Goal: Communication & Community: Answer question/provide support

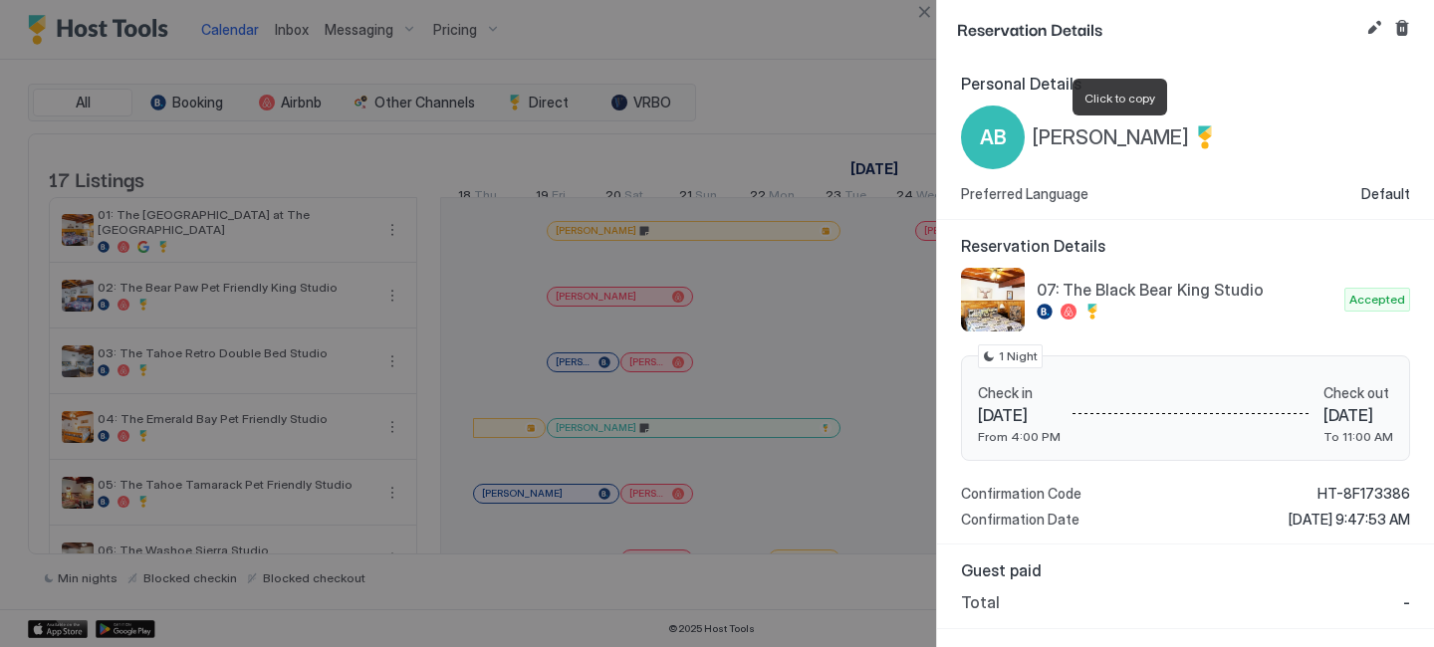
scroll to position [0, 1106]
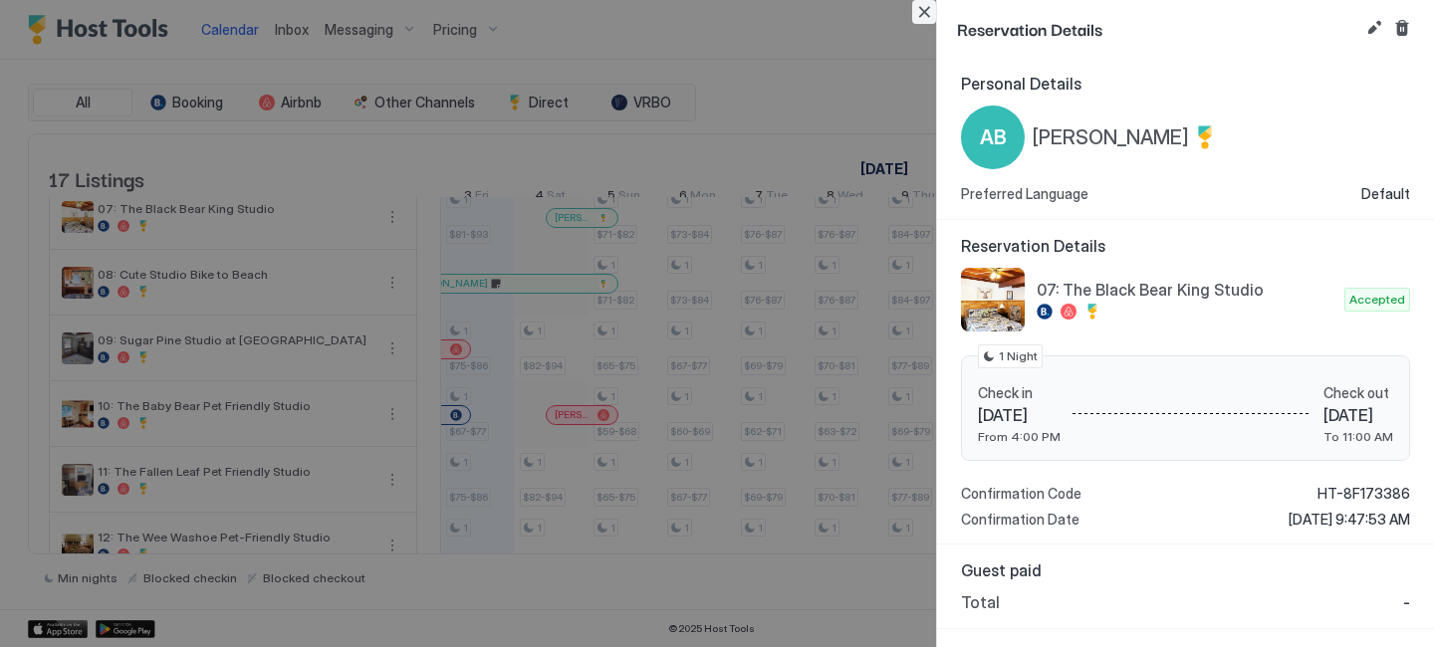
click at [927, 6] on button "Close" at bounding box center [924, 12] width 24 height 24
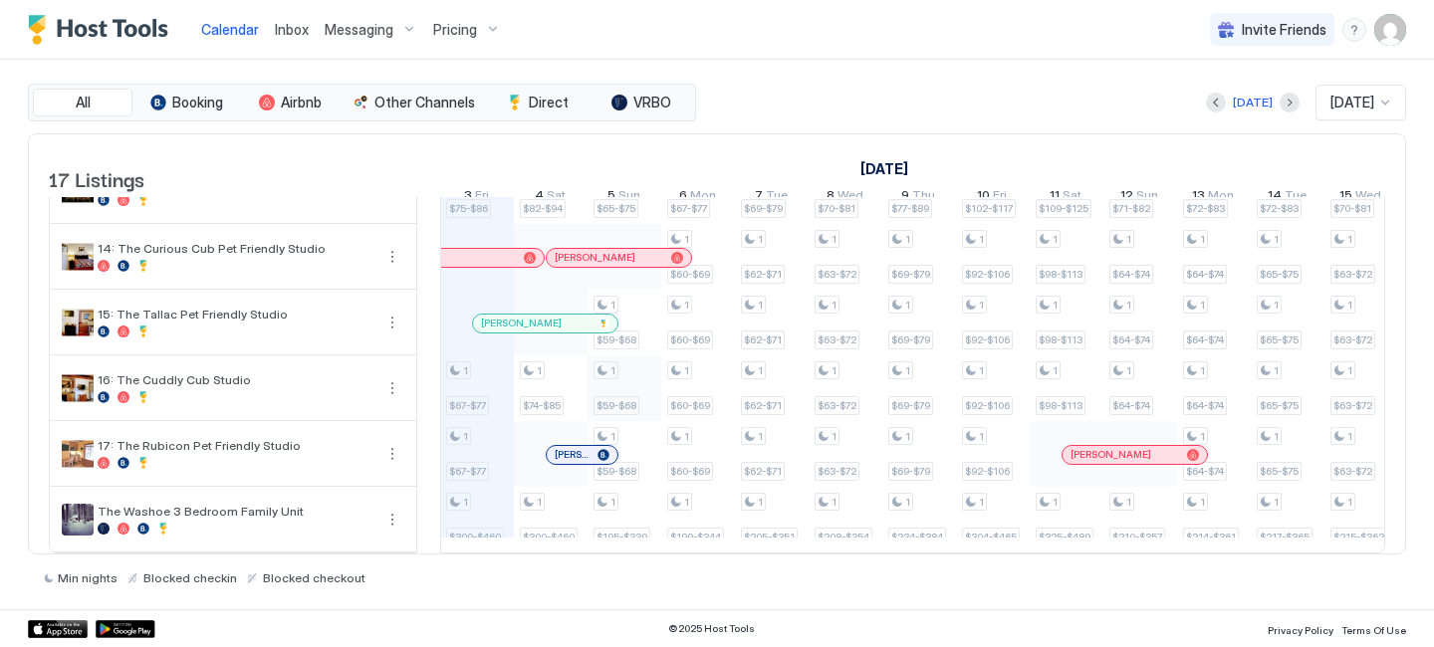
scroll to position [348, 0]
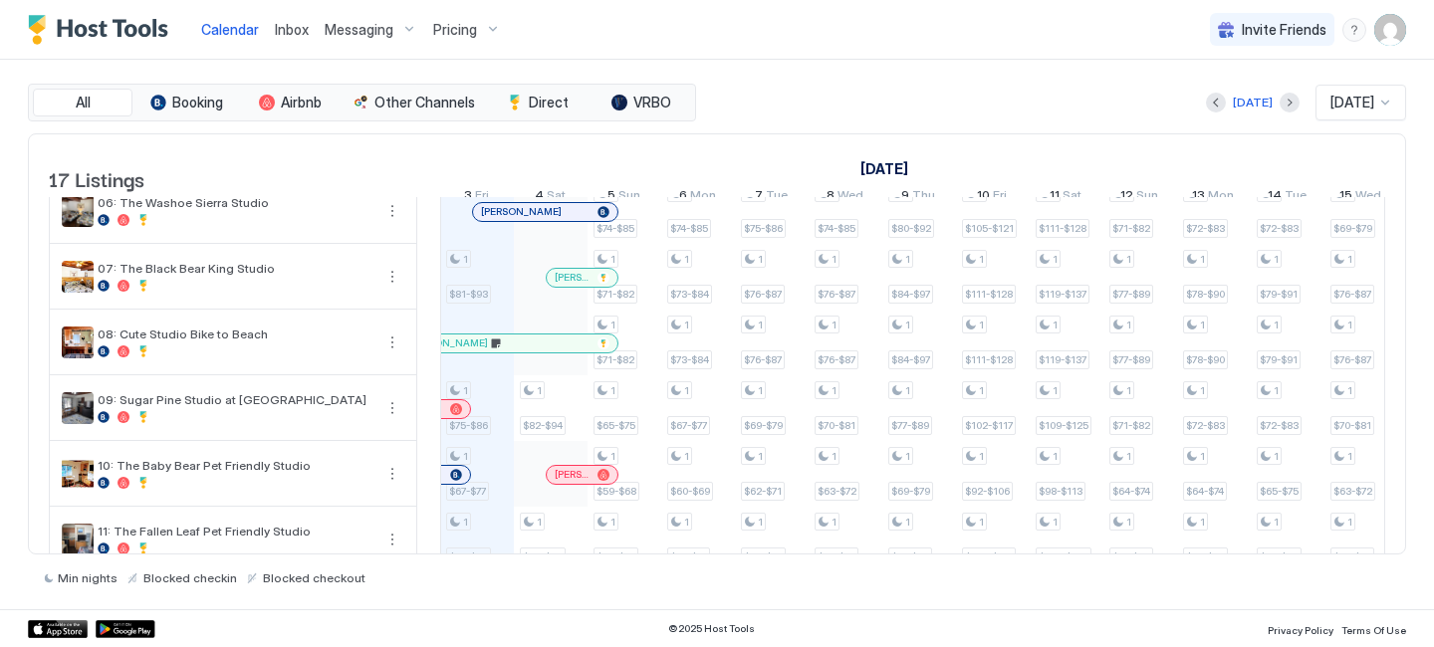
click at [584, 302] on div at bounding box center [551, 277] width 74 height 66
click at [584, 286] on div at bounding box center [585, 278] width 16 height 16
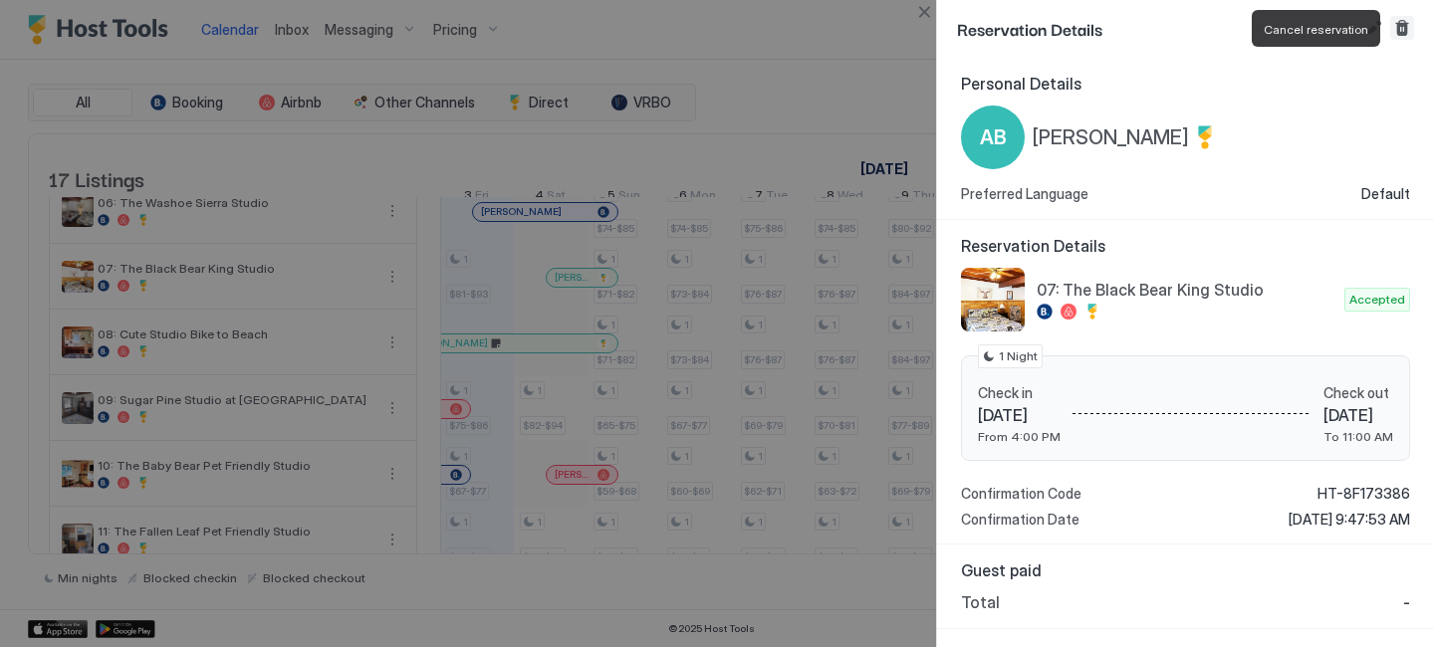
click at [1393, 23] on button "Cancel reservation" at bounding box center [1402, 28] width 24 height 24
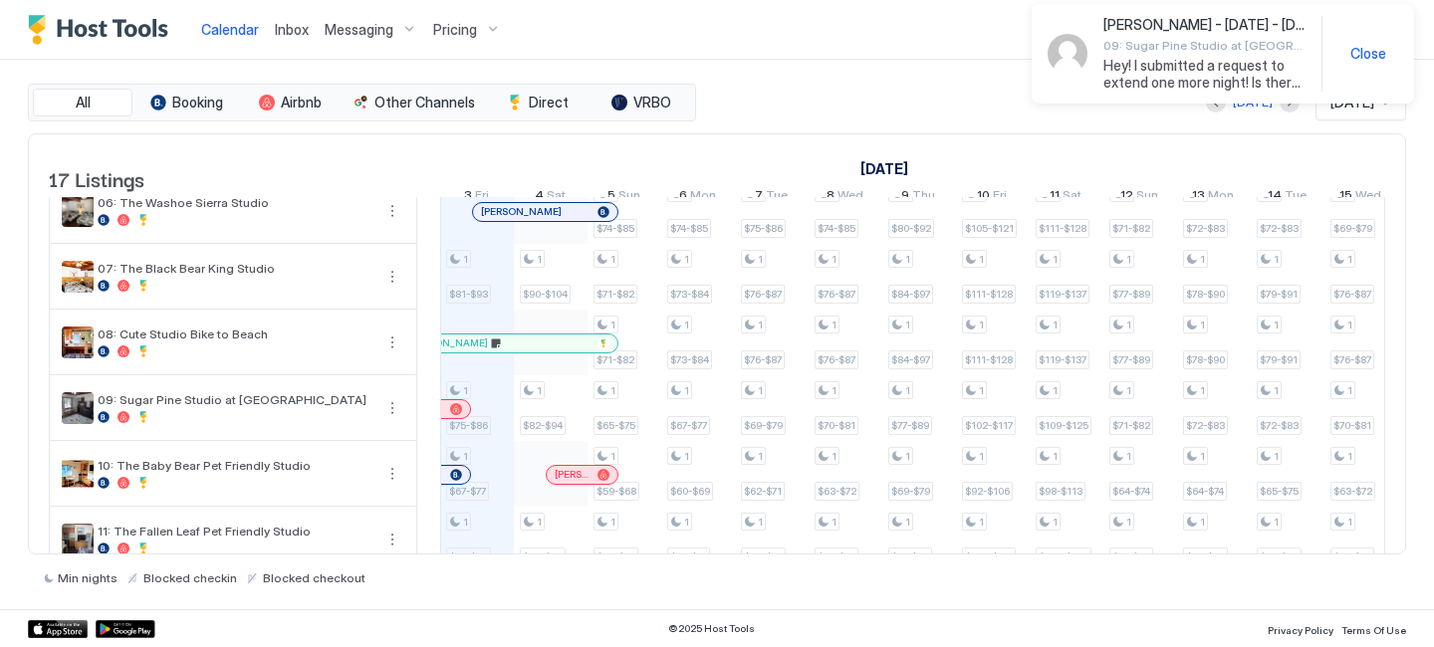
click at [1173, 74] on span "Hey! I submitted a request to extend one more night! Is there anyway I could ex…" at bounding box center [1204, 74] width 202 height 35
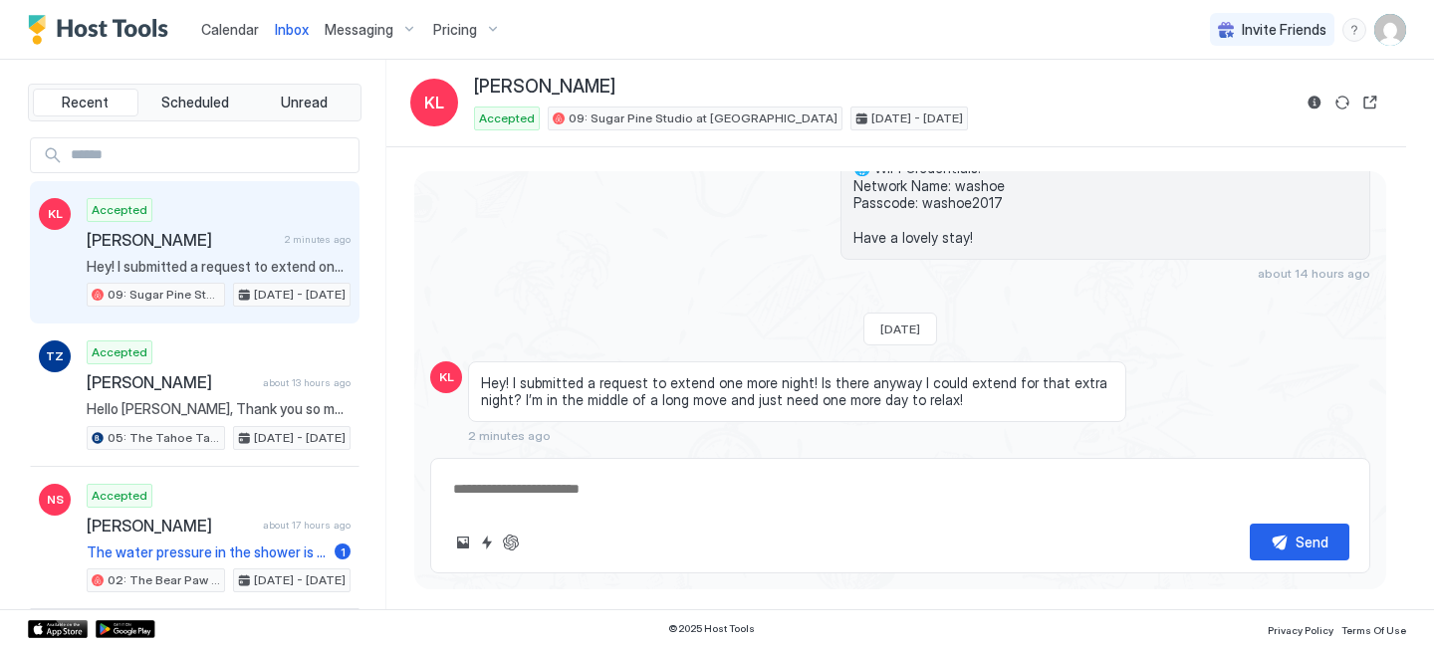
scroll to position [458, 0]
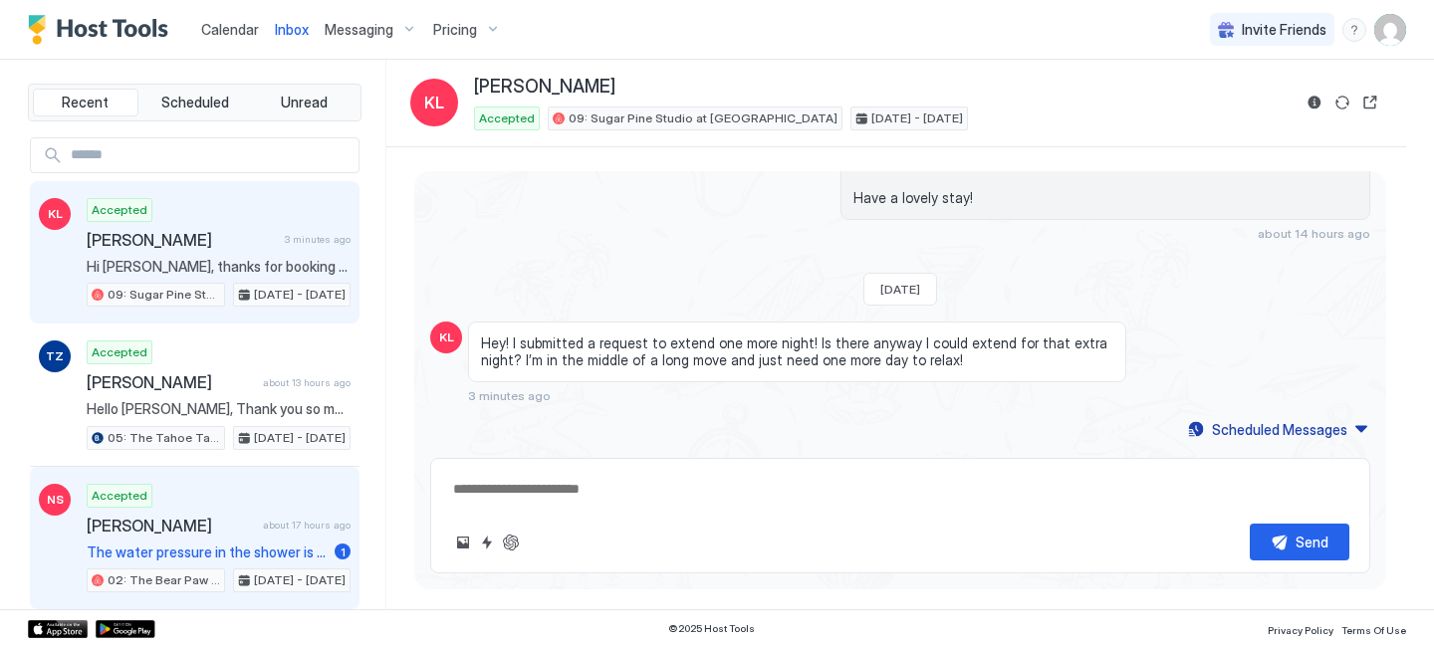
click at [254, 542] on div "Accepted Nathanael Swanson about 17 hours ago The water pressure in the shower …" at bounding box center [219, 539] width 264 height 110
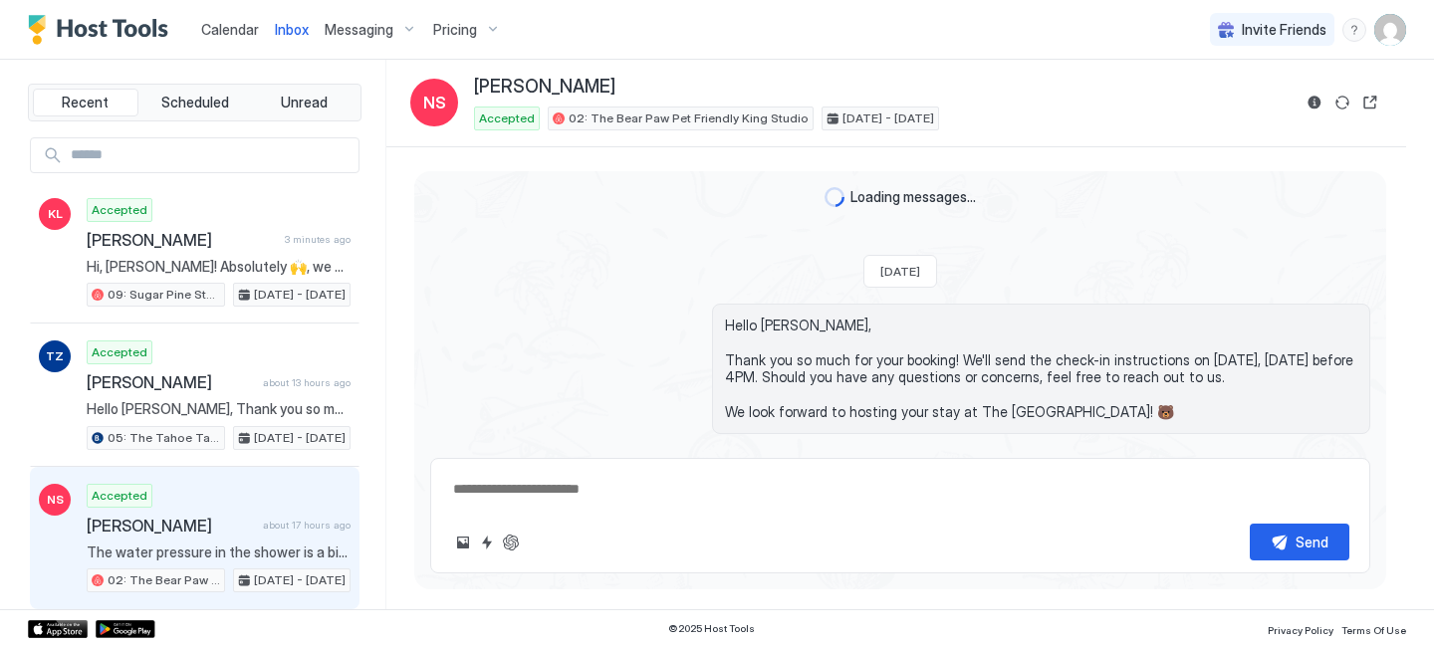
scroll to position [664, 0]
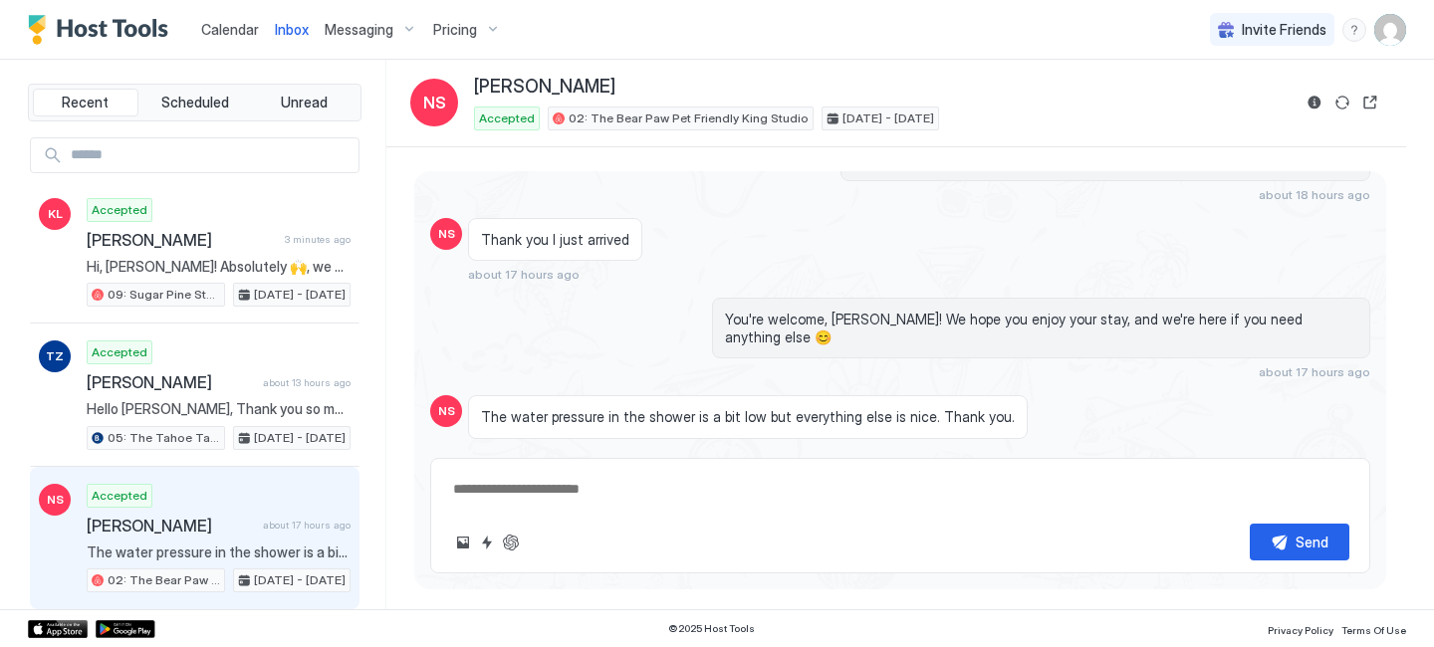
click at [742, 501] on textarea at bounding box center [900, 489] width 898 height 37
click at [513, 538] on button "ChatGPT Auto Reply" at bounding box center [511, 543] width 24 height 24
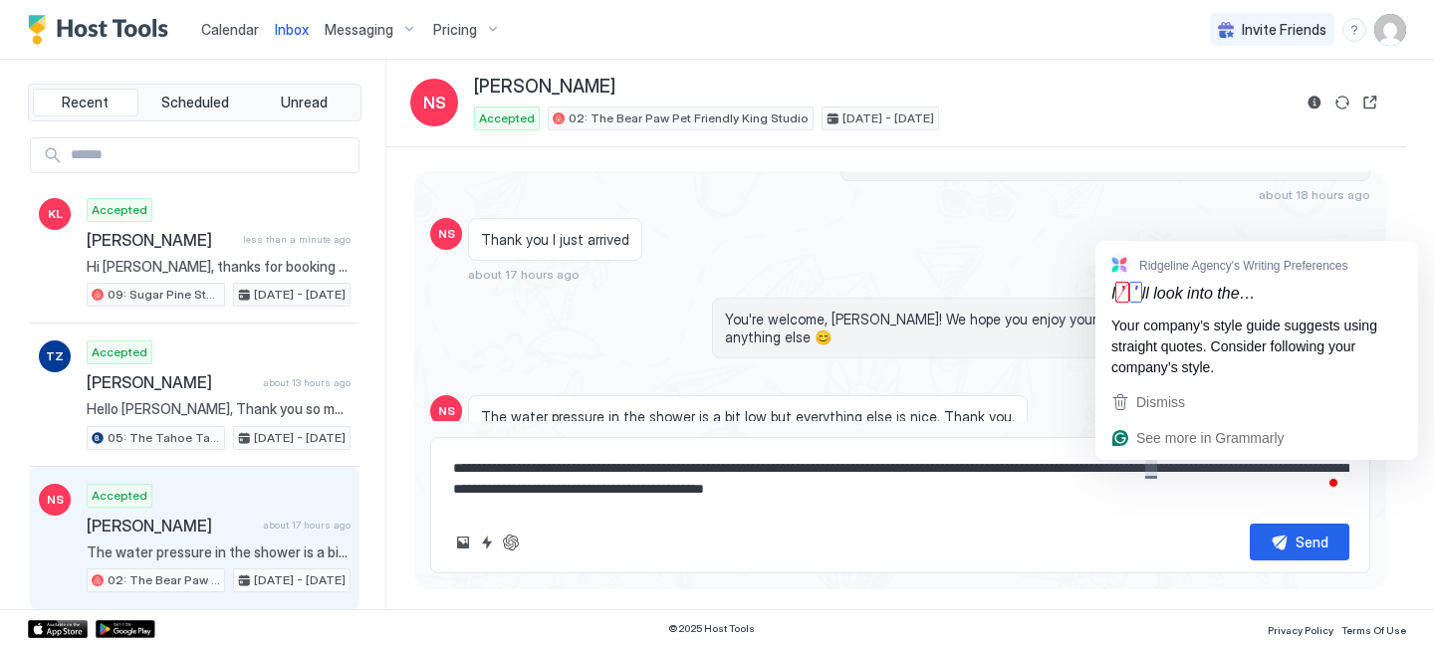
click at [1148, 465] on textarea "**********" at bounding box center [900, 479] width 898 height 58
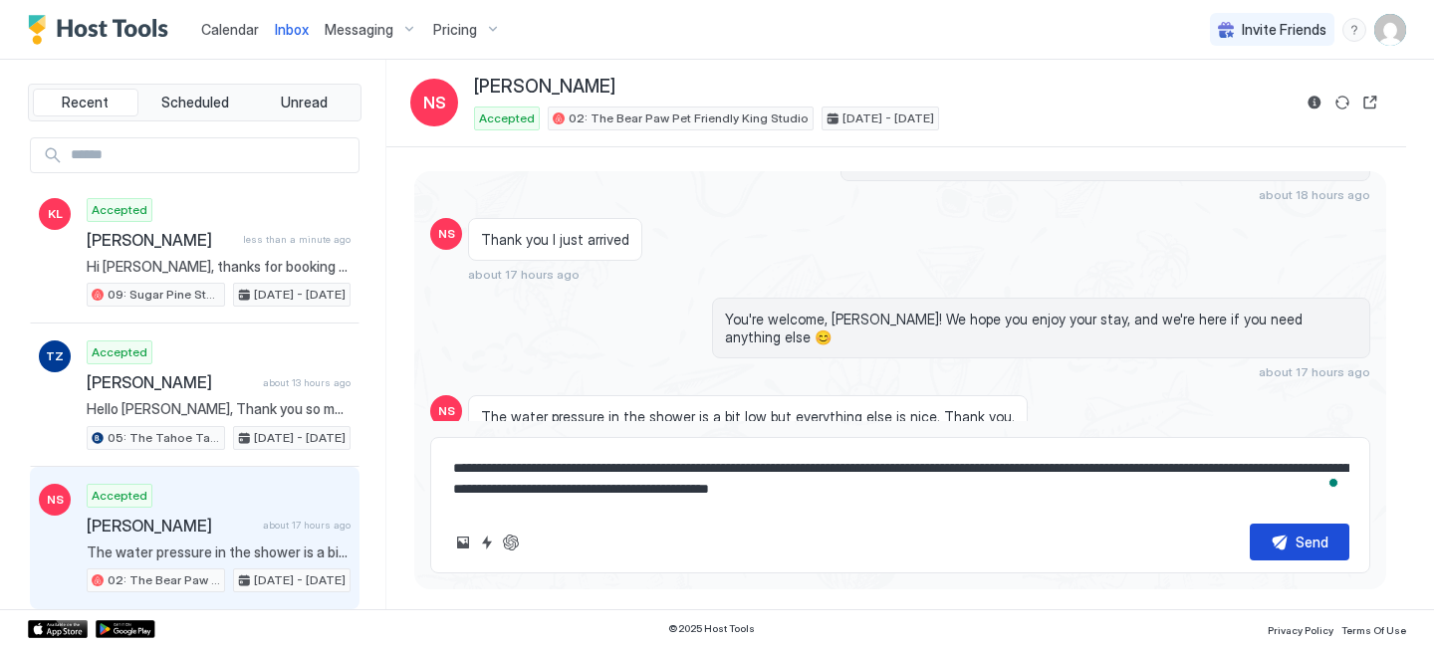
type textarea "**********"
click at [1290, 540] on button "Send" at bounding box center [1300, 542] width 100 height 37
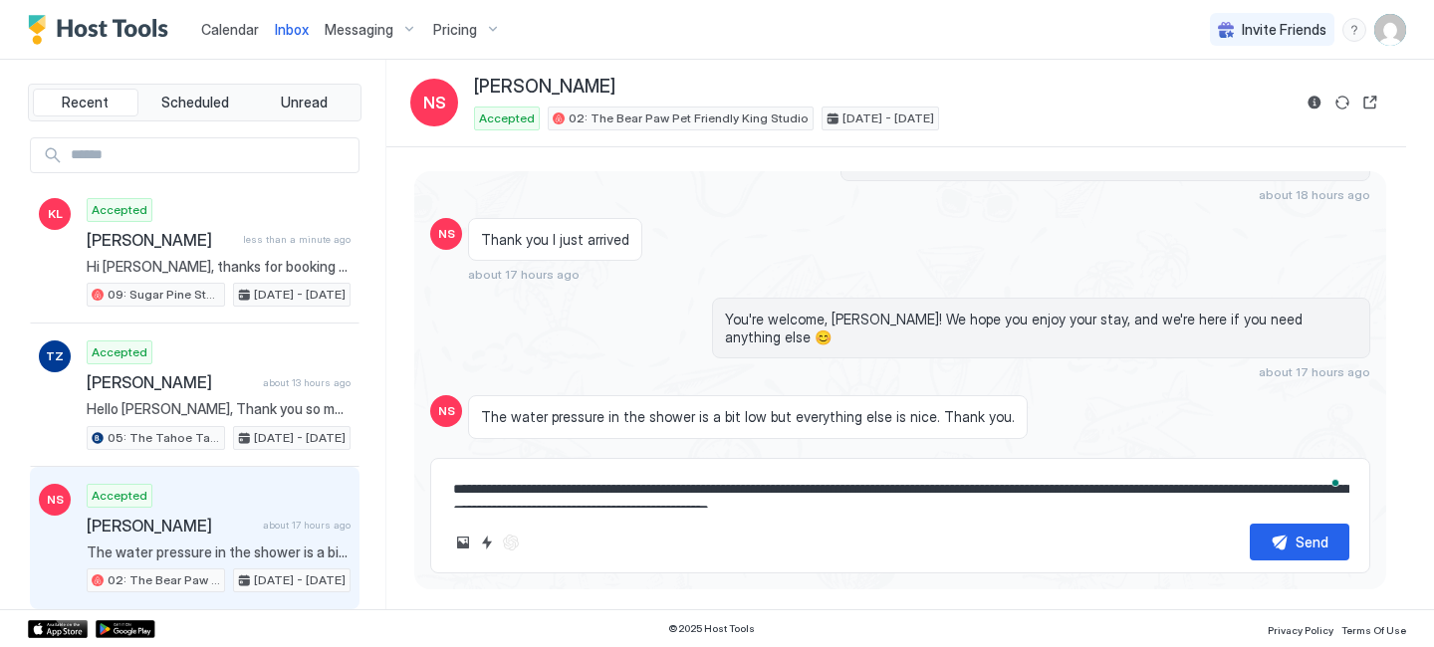
scroll to position [843, 0]
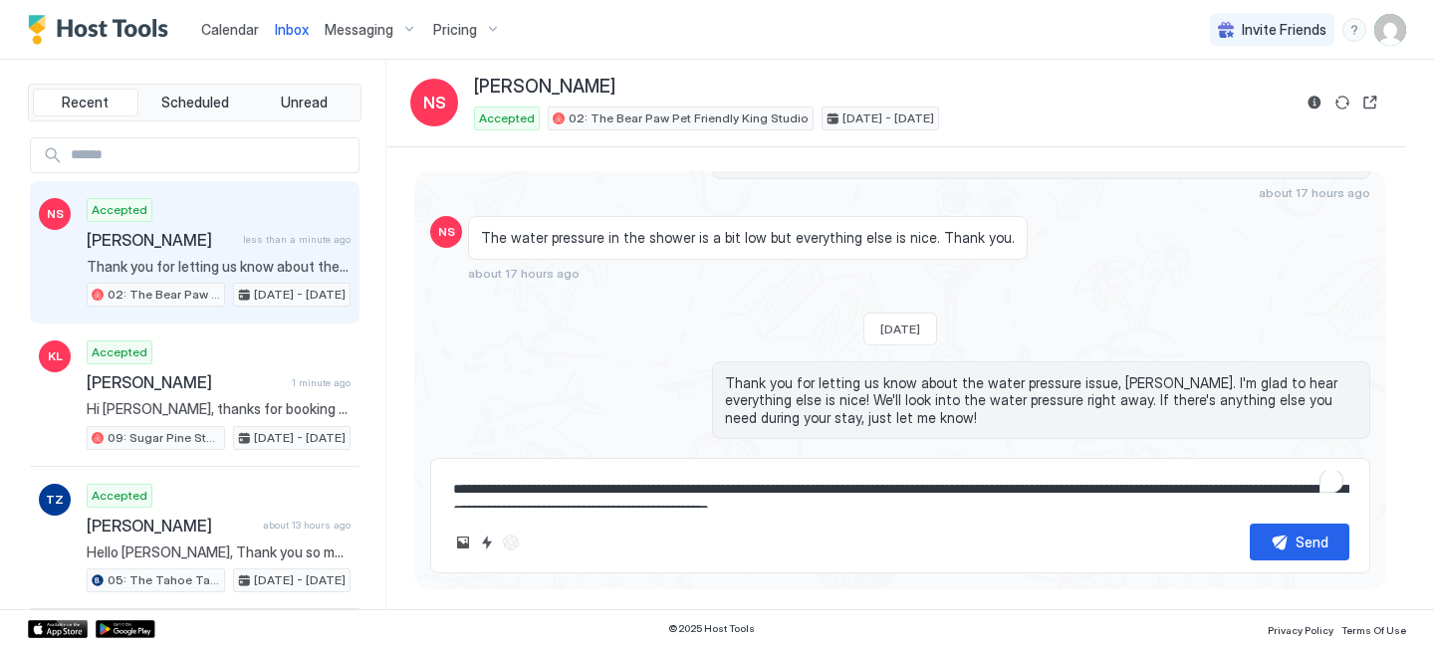
drag, startPoint x: 662, startPoint y: 101, endPoint x: 471, endPoint y: 84, distance: 191.9
click at [471, 84] on div "NS Nathanael Swanson Accepted 02: The Bear Paw Pet Friendly King Studio Oct 2 -…" at bounding box center [850, 103] width 880 height 55
copy span "[PERSON_NAME]"
click at [225, 32] on span "Calendar" at bounding box center [230, 29] width 58 height 17
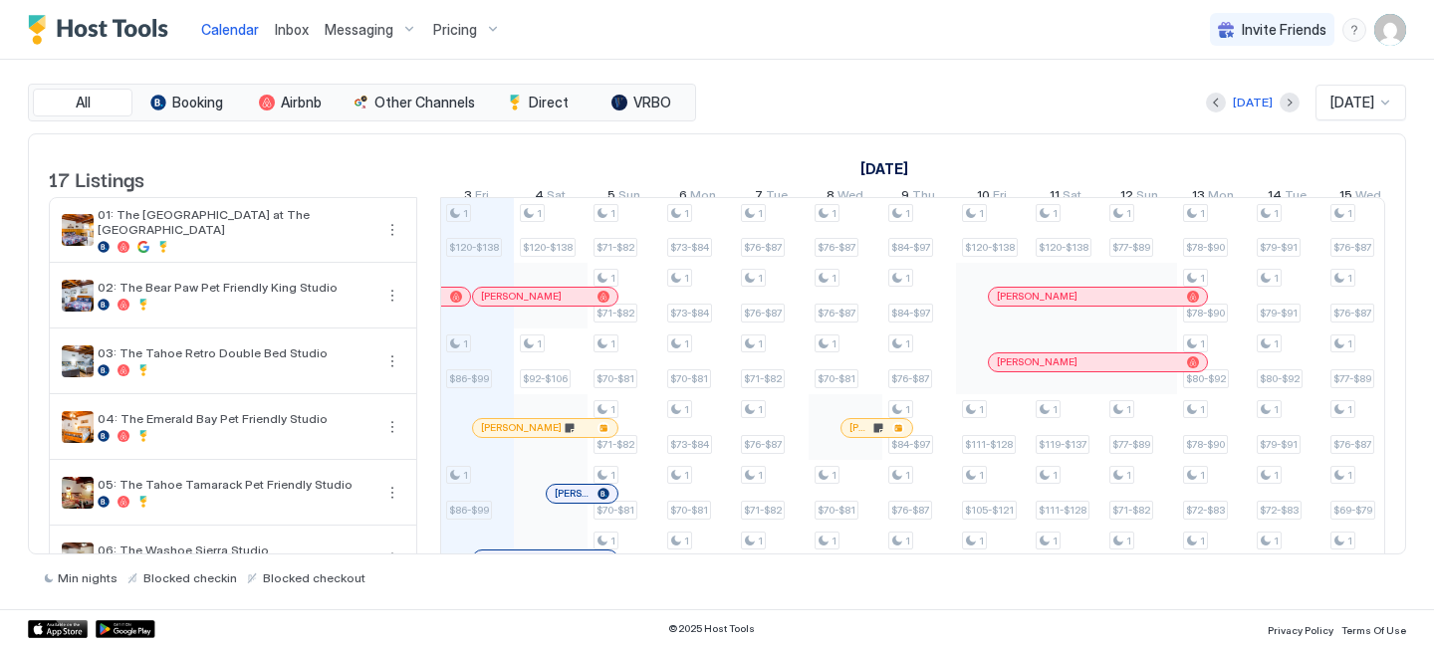
click at [599, 436] on div at bounding box center [607, 428] width 16 height 16
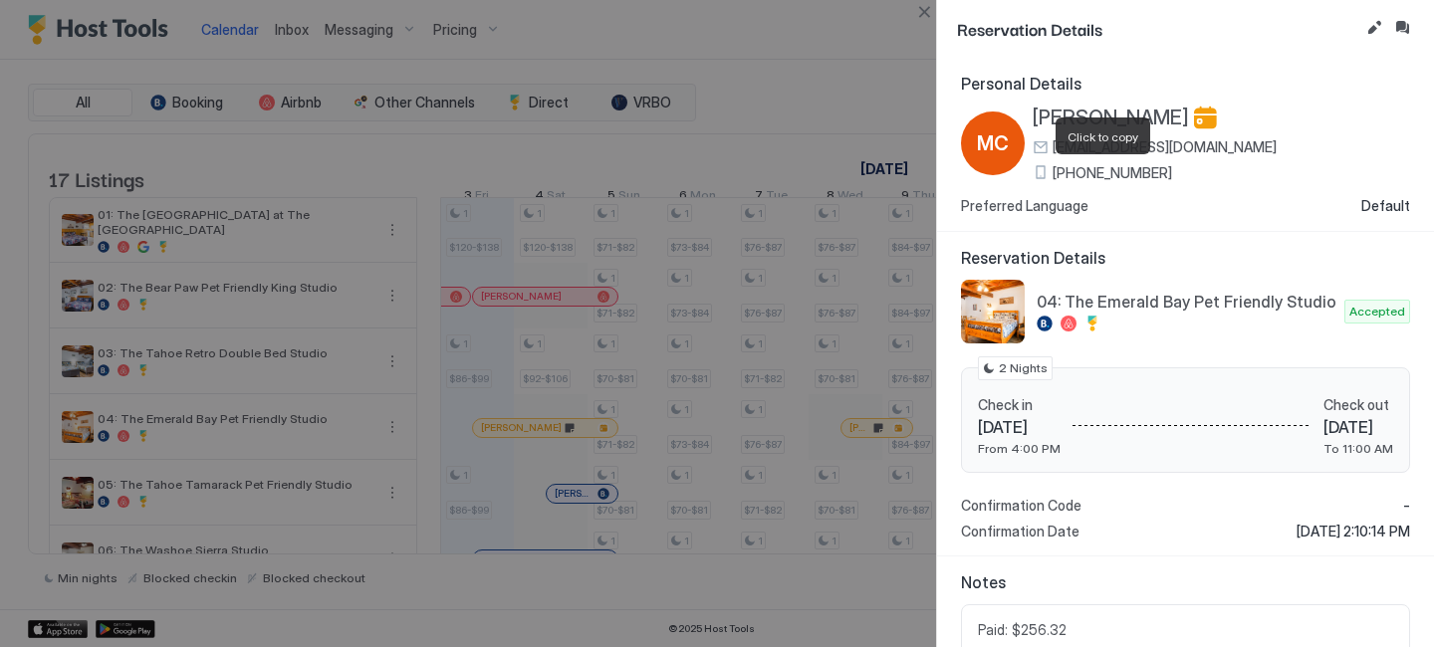
click at [1088, 166] on span "(650) 218-2229" at bounding box center [1111, 173] width 119 height 18
drag, startPoint x: 1096, startPoint y: 120, endPoint x: 972, endPoint y: 14, distance: 163.8
click at [1096, 119] on span "[PERSON_NAME]" at bounding box center [1111, 118] width 156 height 25
click at [1395, 30] on button "Inbox" at bounding box center [1402, 28] width 24 height 24
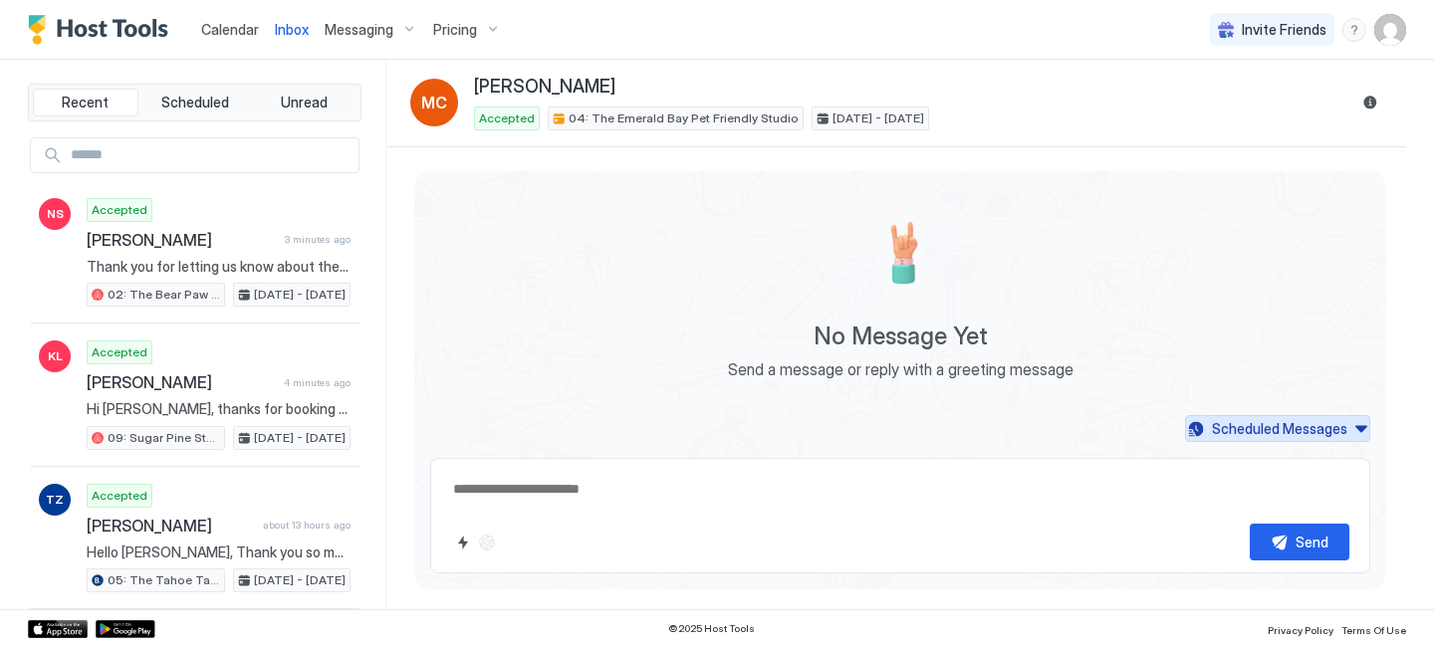
click at [1217, 420] on div "Scheduled Messages" at bounding box center [1279, 428] width 135 height 21
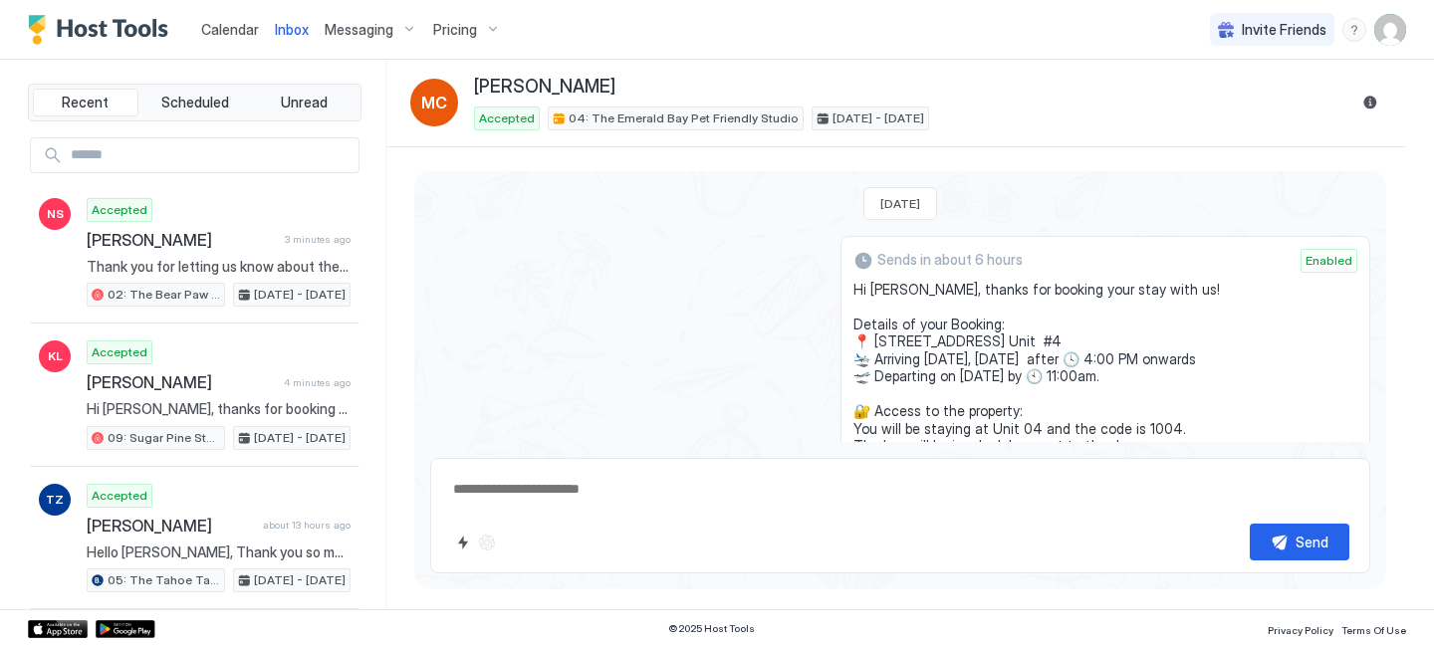
drag, startPoint x: 994, startPoint y: 312, endPoint x: 866, endPoint y: 286, distance: 130.1
click at [866, 286] on div "Sends in about 6 hours Enabled Hi Martin, thanks for booking your stay with us!…" at bounding box center [1105, 471] width 530 height 471
copy span "Hi Martin, thanks for booking your stay with us! Details of your Booking: 📍 751…"
click at [227, 23] on span "Calendar" at bounding box center [230, 29] width 58 height 17
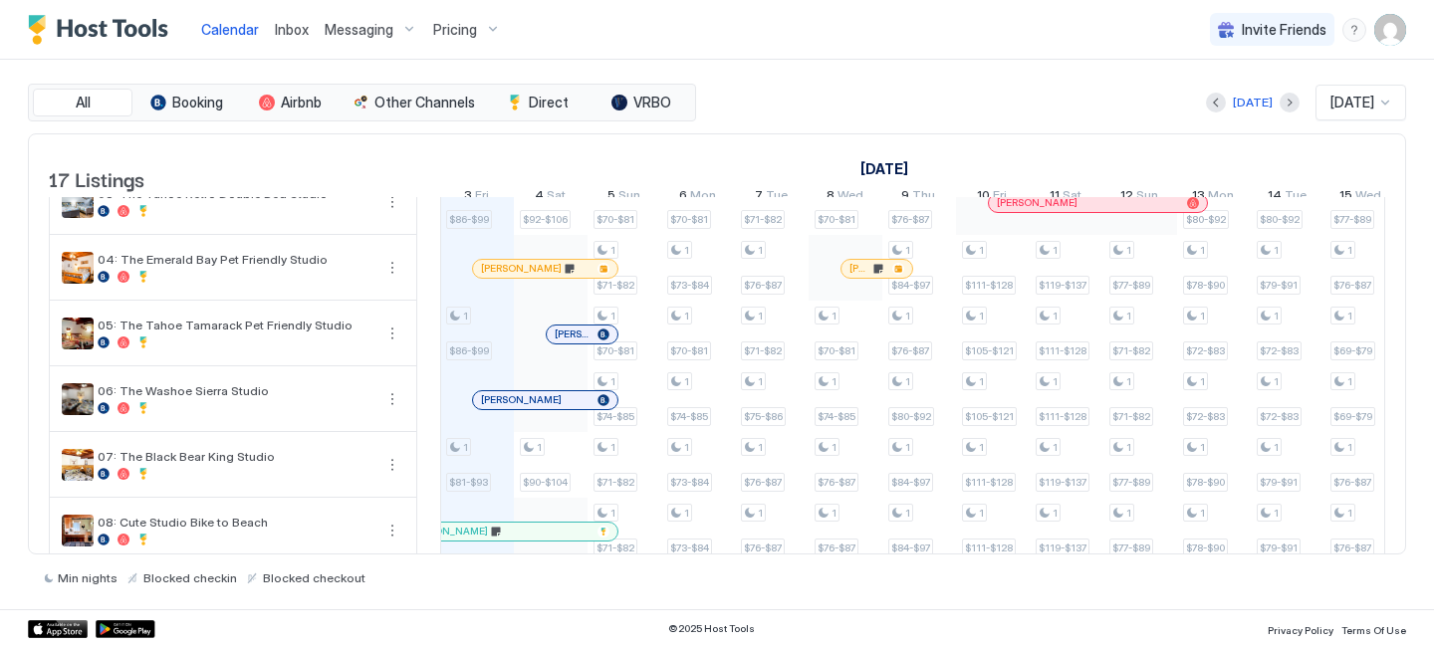
scroll to position [161, 0]
click at [573, 341] on div at bounding box center [573, 333] width 16 height 16
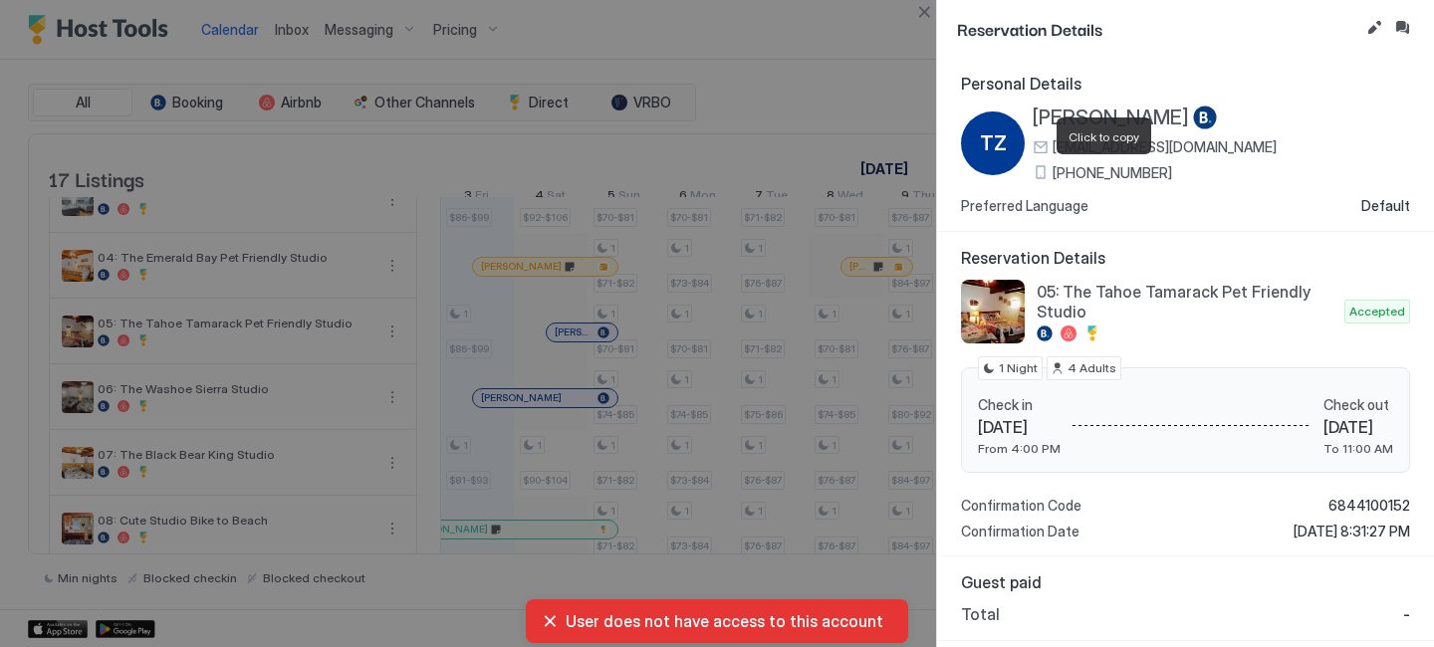
click at [1126, 166] on span "+64273806884" at bounding box center [1111, 173] width 119 height 18
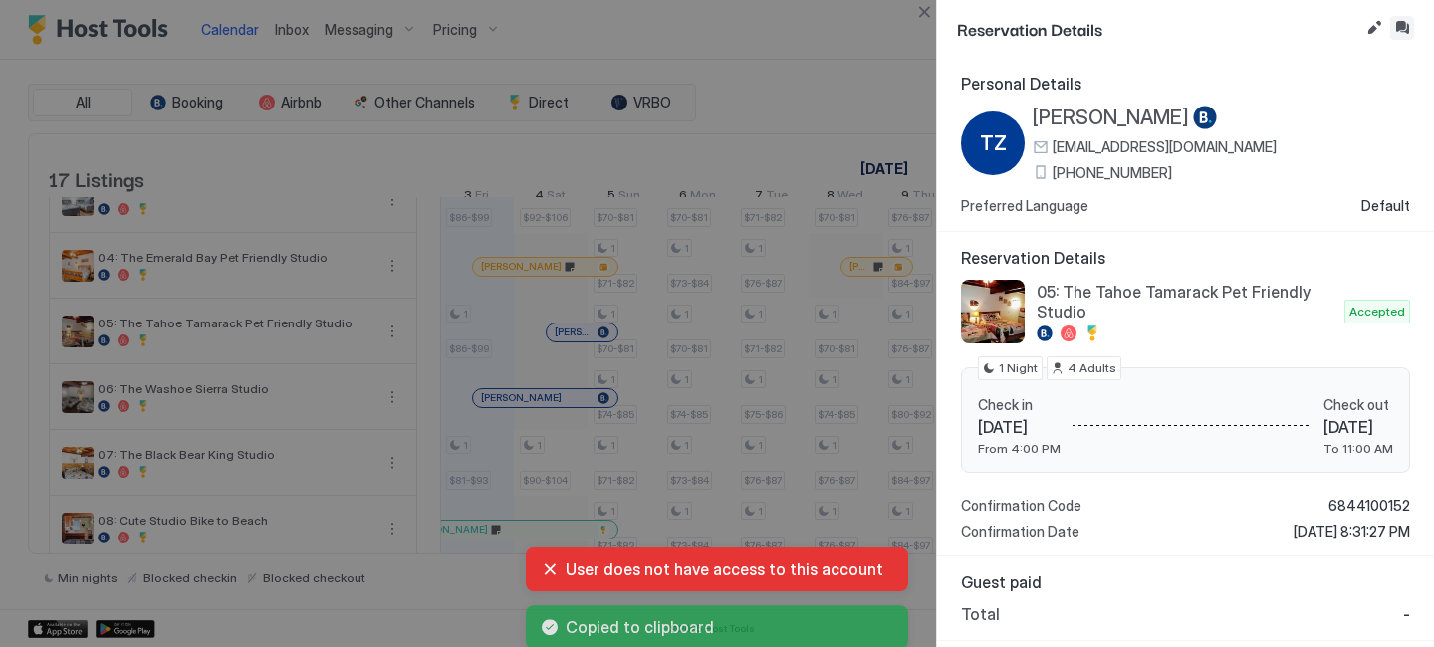
click at [1401, 22] on button "Inbox" at bounding box center [1402, 28] width 24 height 24
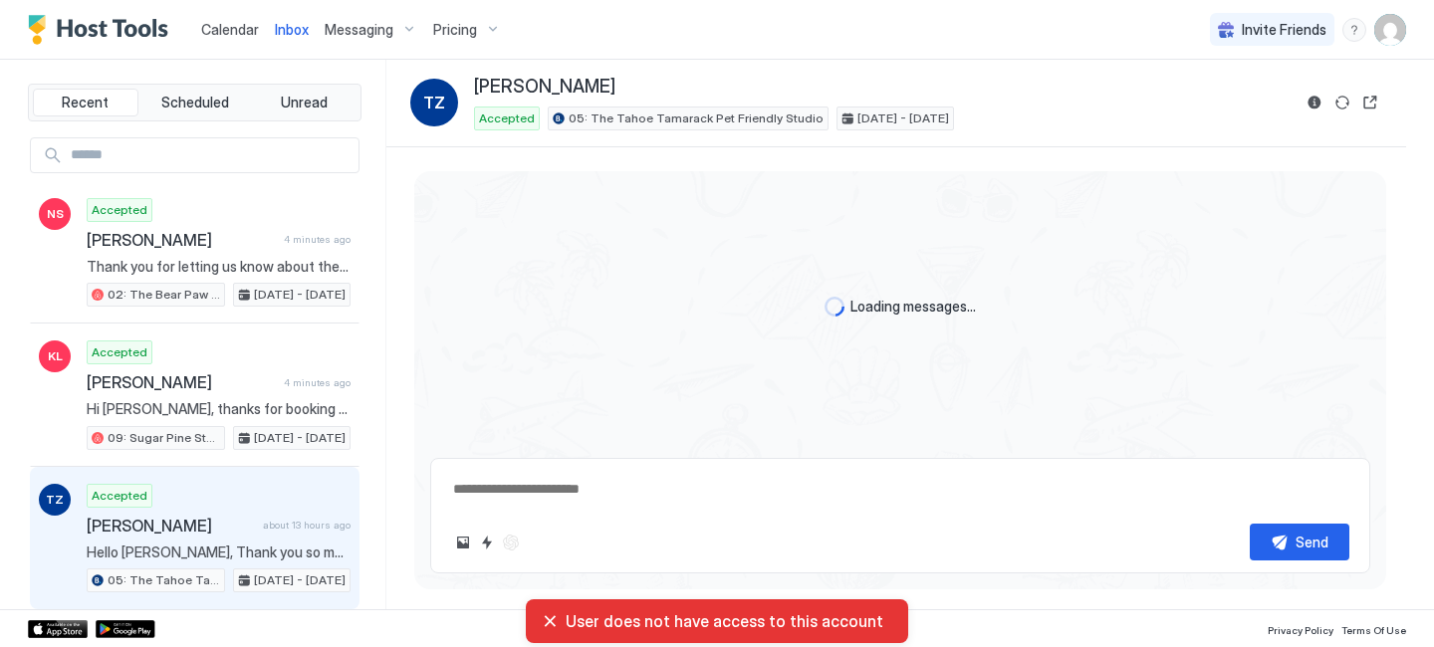
scroll to position [52, 0]
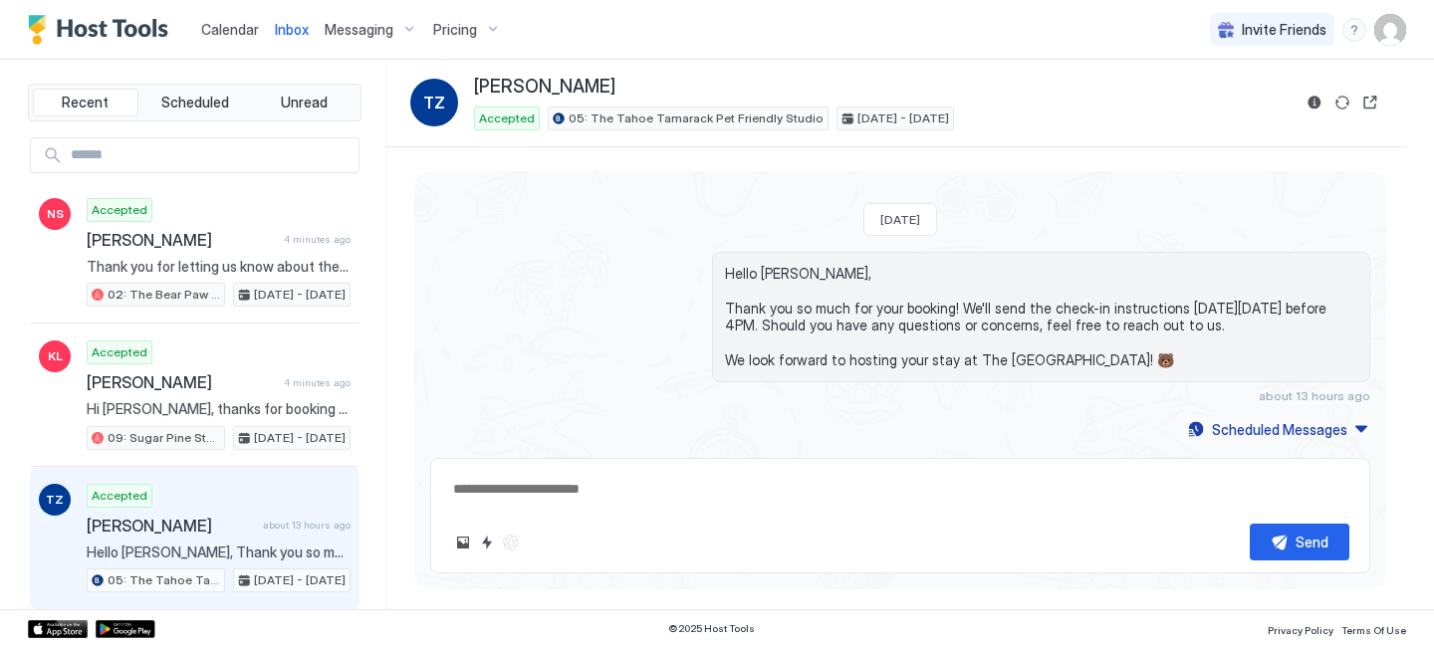
drag, startPoint x: 666, startPoint y: 92, endPoint x: 456, endPoint y: 96, distance: 210.1
click at [457, 97] on div "TZ Tatiana Zorrilla Accepted 05: The Tahoe Tamarack Pet Friendly Studio Oct 4 -…" at bounding box center [850, 103] width 880 height 55
copy div "[PERSON_NAME]"
click at [1249, 420] on div "Scheduled Messages" at bounding box center [1279, 429] width 135 height 21
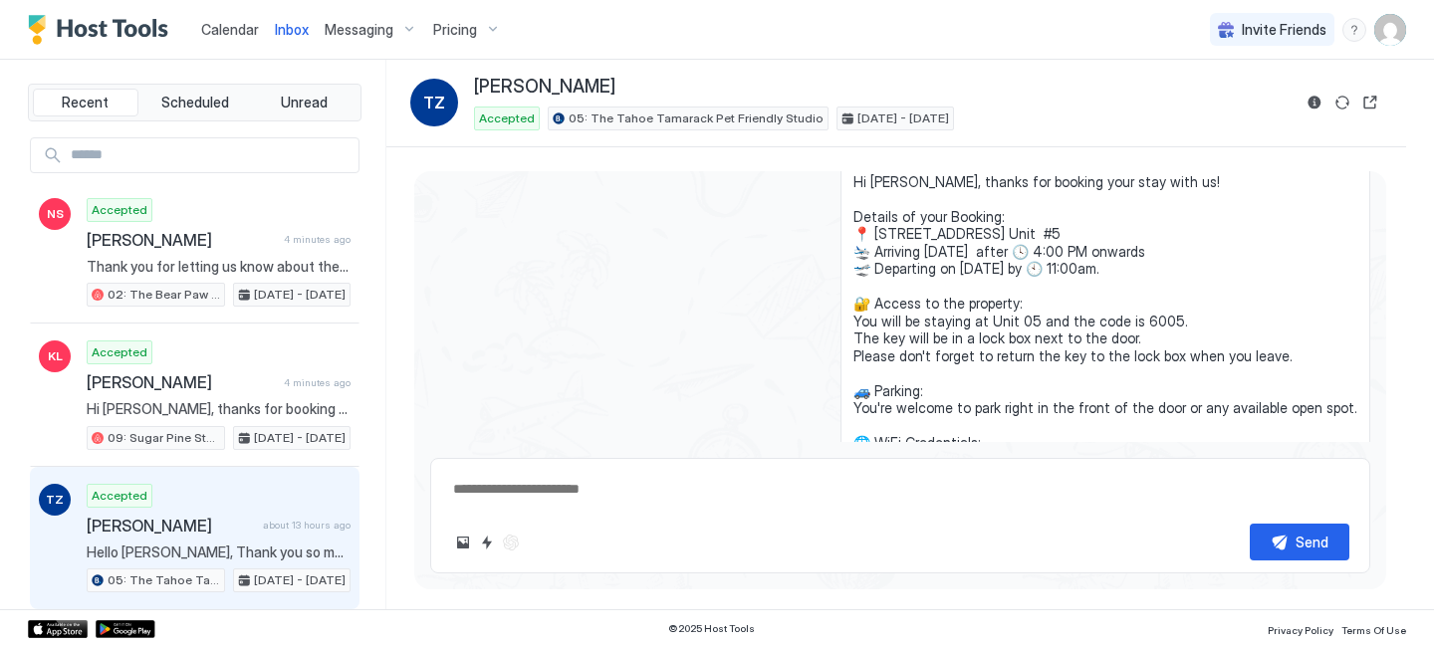
scroll to position [261, 0]
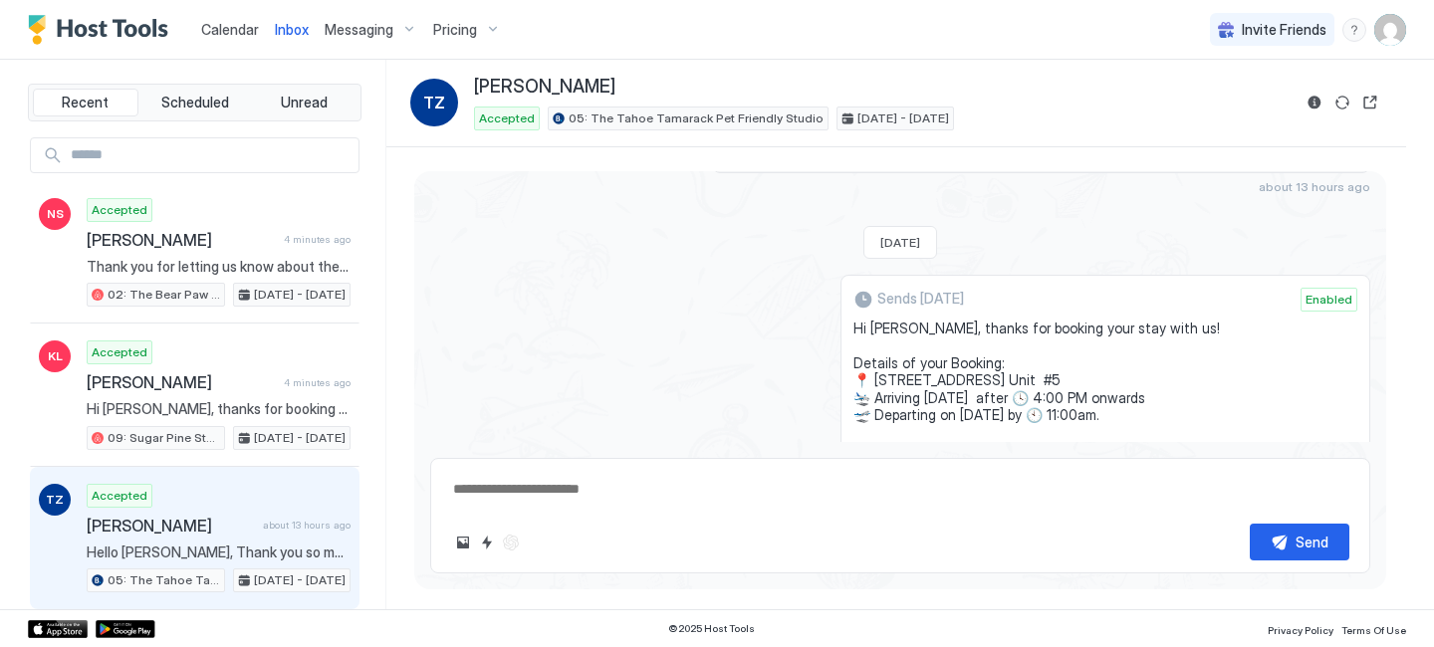
drag, startPoint x: 1022, startPoint y: 327, endPoint x: 857, endPoint y: 321, distance: 164.4
click at [859, 321] on div "Sends in 1 day Enabled Hi Tatiana, thanks for booking your stay with us! Detail…" at bounding box center [1105, 510] width 530 height 471
copy span "Hi Tatiana, thanks for booking your stay with us! Details of your Booking: 📍 75…"
click at [216, 32] on span "Calendar" at bounding box center [230, 29] width 58 height 17
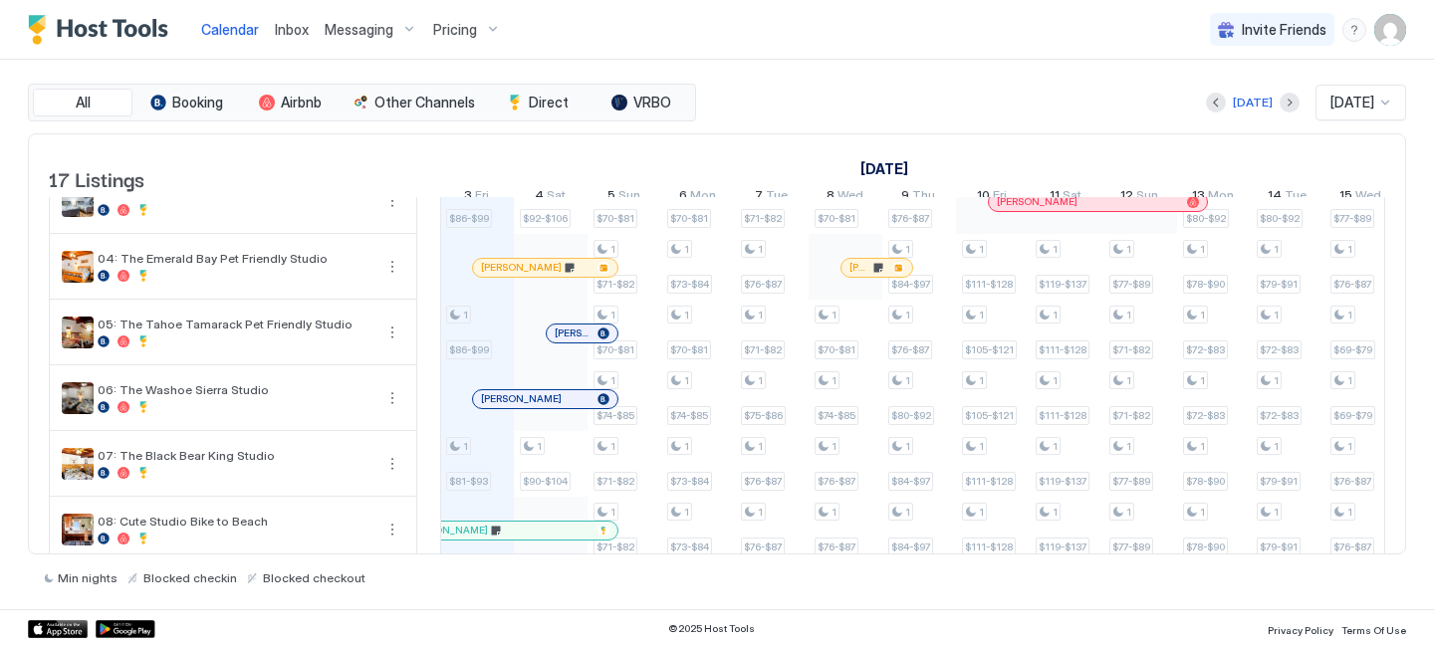
scroll to position [258, 0]
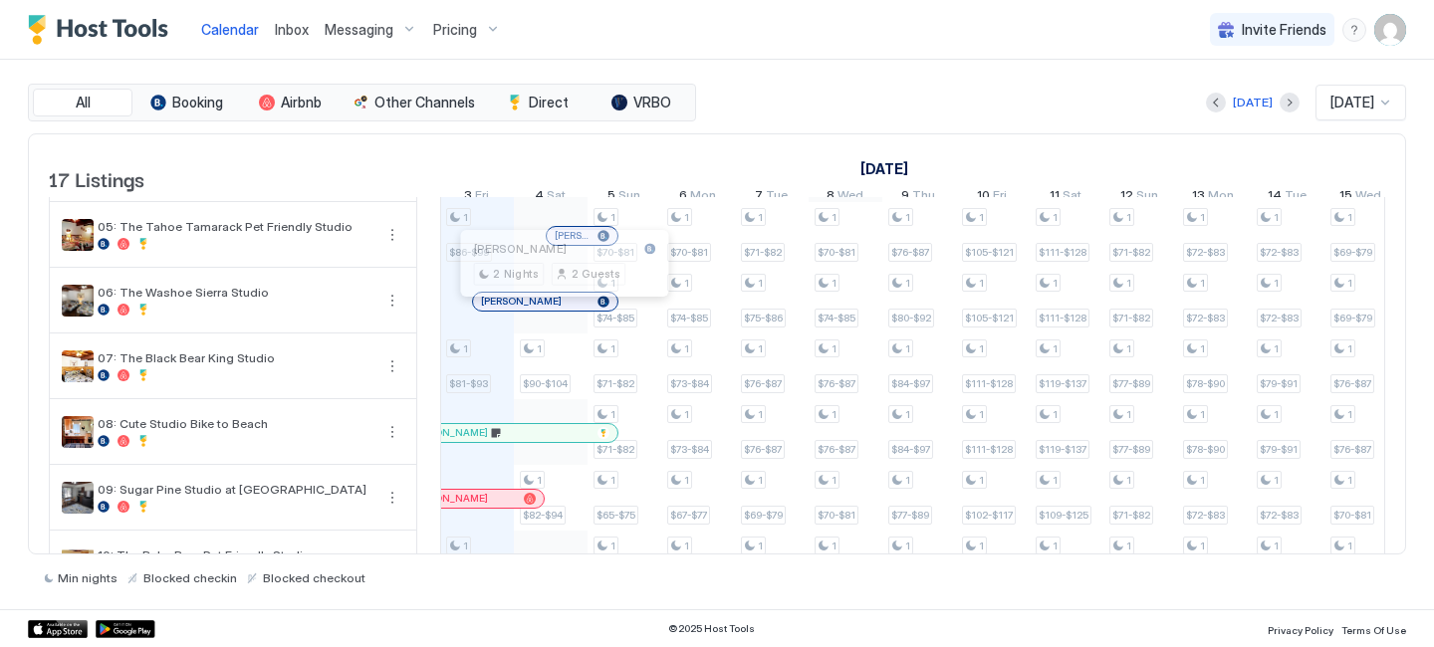
click at [560, 310] on div at bounding box center [560, 302] width 16 height 16
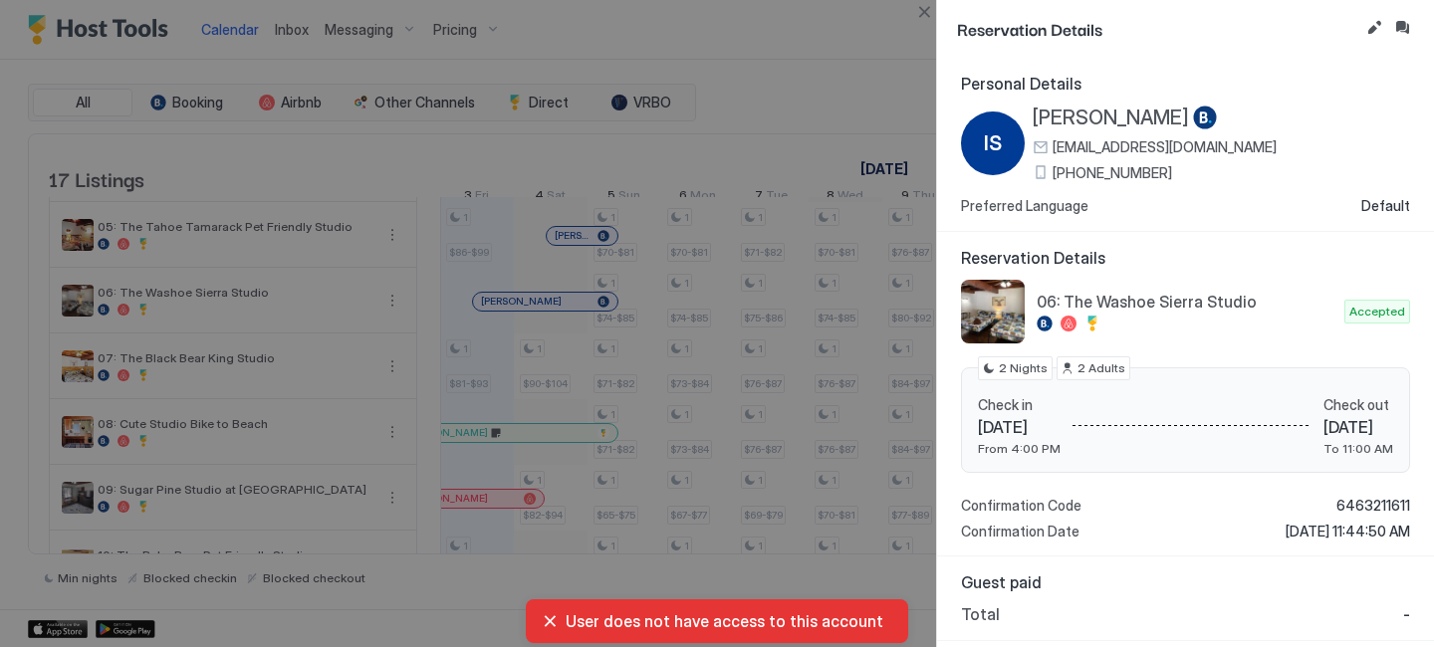
click at [1091, 172] on span "+1 (916) 693-8974" at bounding box center [1111, 173] width 119 height 18
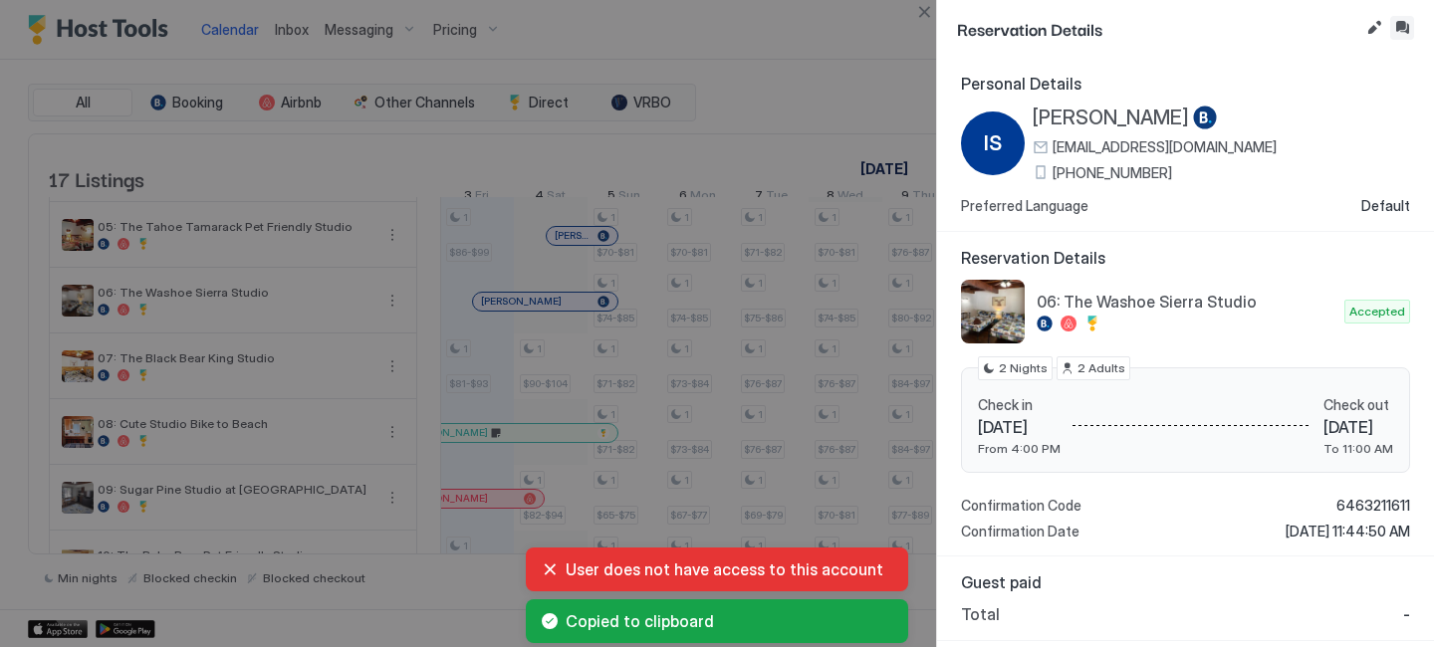
drag, startPoint x: 1398, startPoint y: 27, endPoint x: 1251, endPoint y: 3, distance: 149.3
click at [1397, 27] on button "Inbox" at bounding box center [1402, 28] width 24 height 24
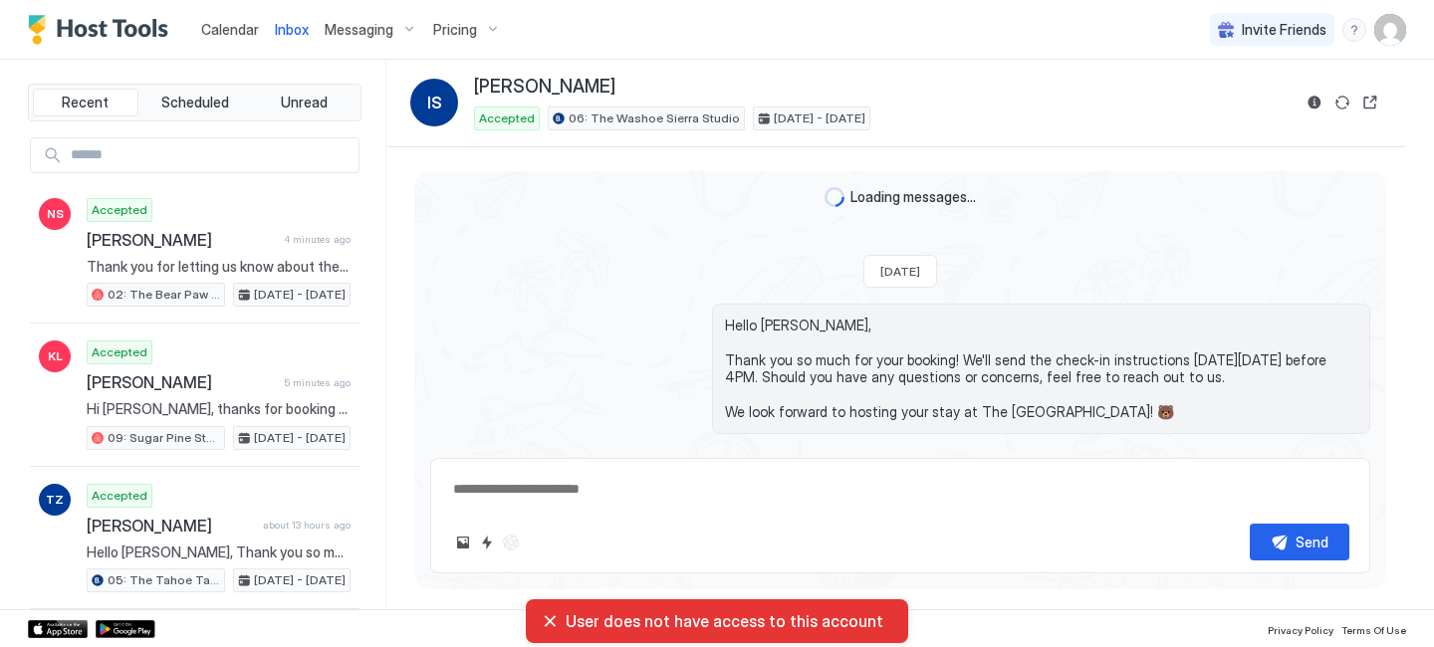
scroll to position [300, 0]
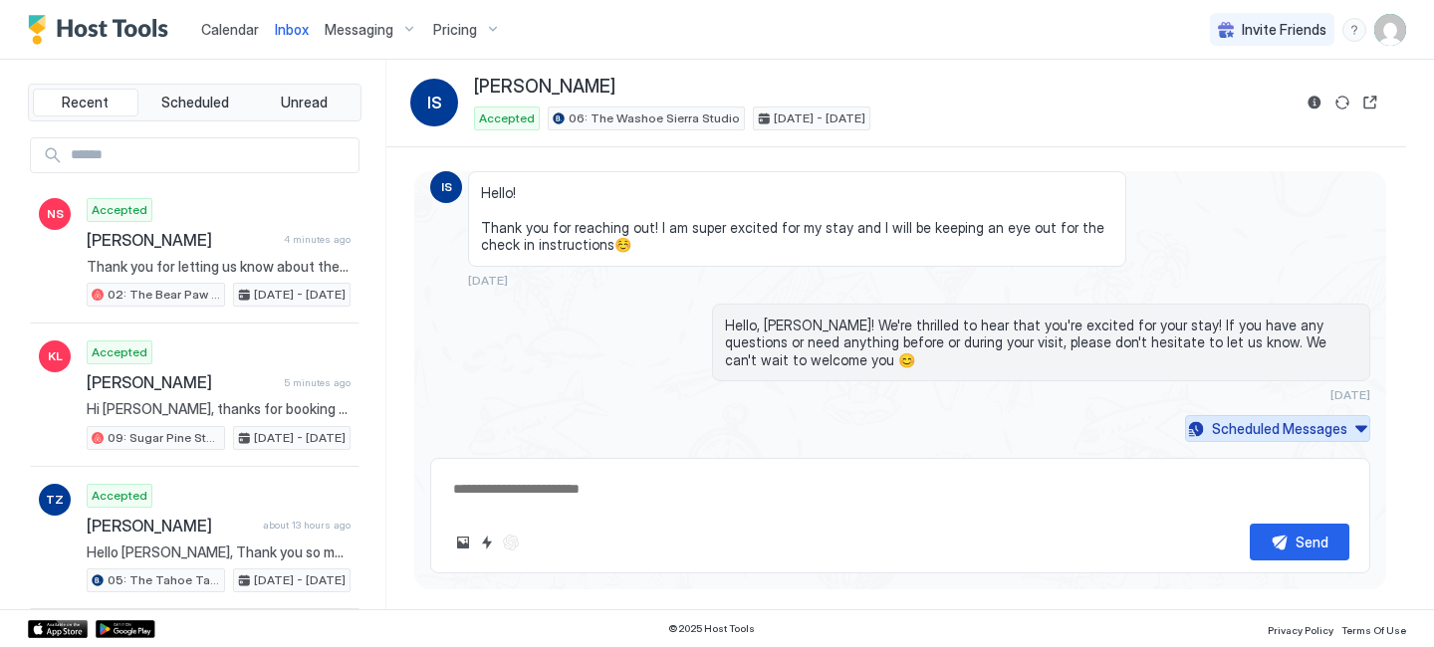
click at [1252, 418] on div "Scheduled Messages" at bounding box center [1279, 428] width 135 height 21
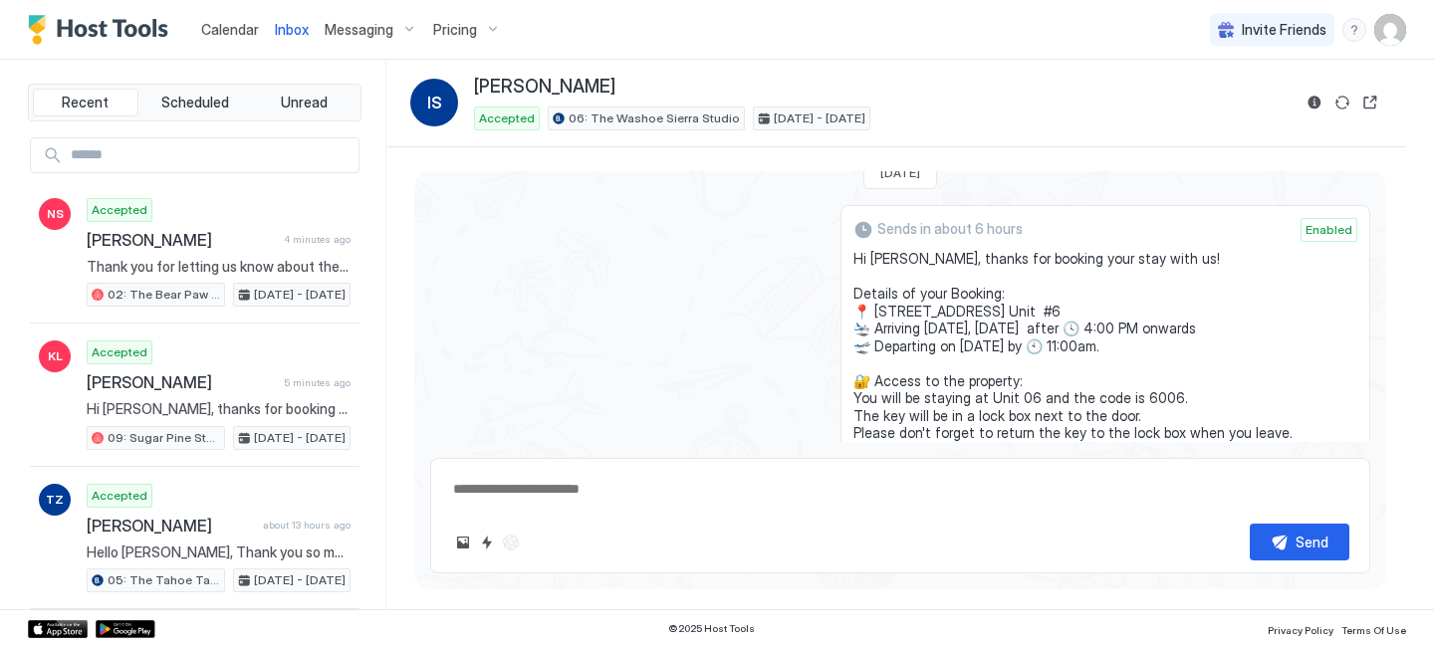
scroll to position [514, 0]
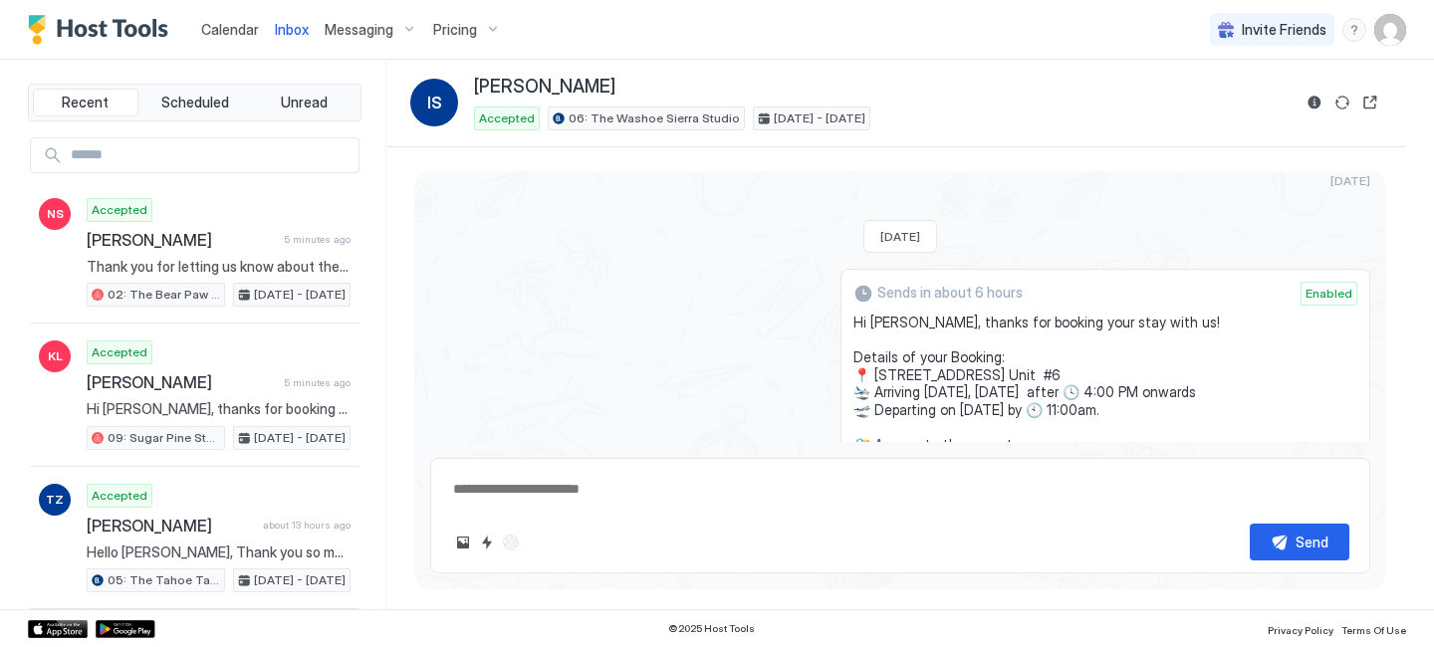
drag, startPoint x: 1010, startPoint y: 318, endPoint x: 861, endPoint y: 321, distance: 148.4
click at [861, 321] on div "Sends in about 6 hours Enabled Hi Isabella, thanks for booking your stay with u…" at bounding box center [1105, 504] width 530 height 471
copy span "Hi Isabella, thanks for booking your stay with us! Details of your Booking: 📍 7…"
click at [1322, 103] on button "Reservation information" at bounding box center [1314, 103] width 24 height 24
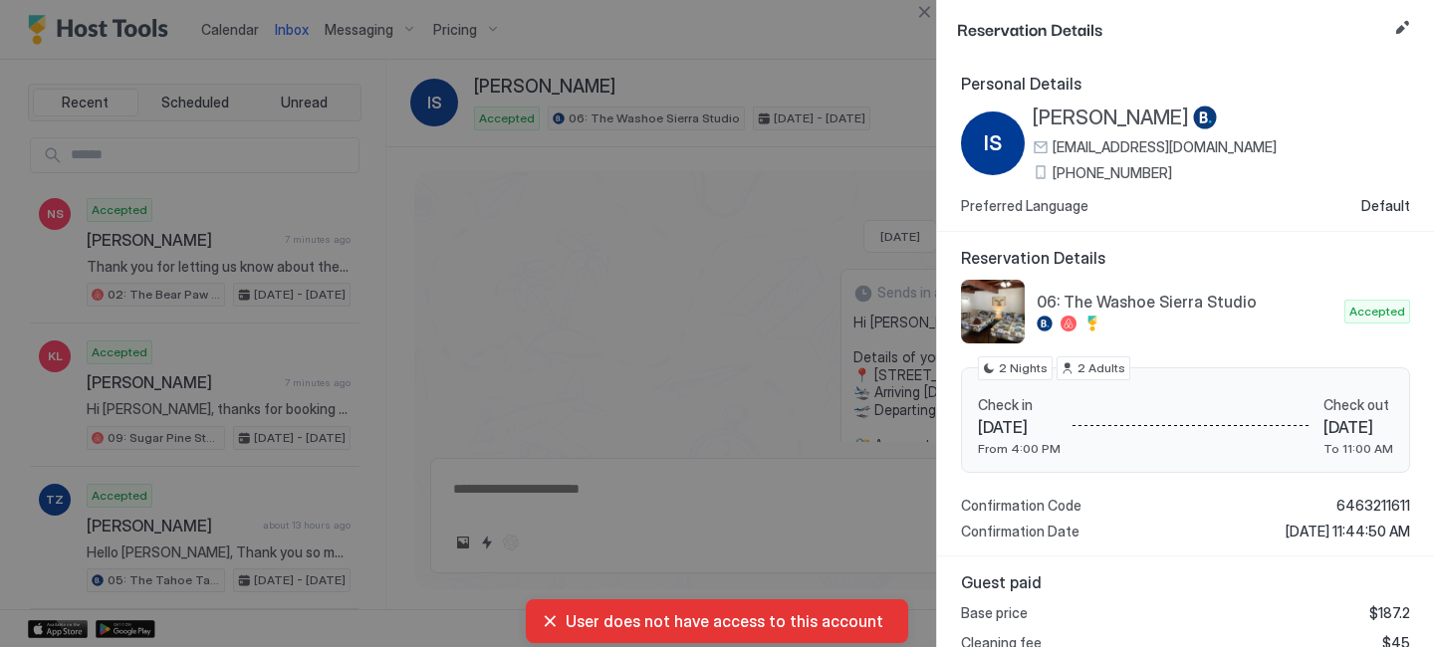
click at [1125, 119] on span "[PERSON_NAME]" at bounding box center [1111, 118] width 156 height 25
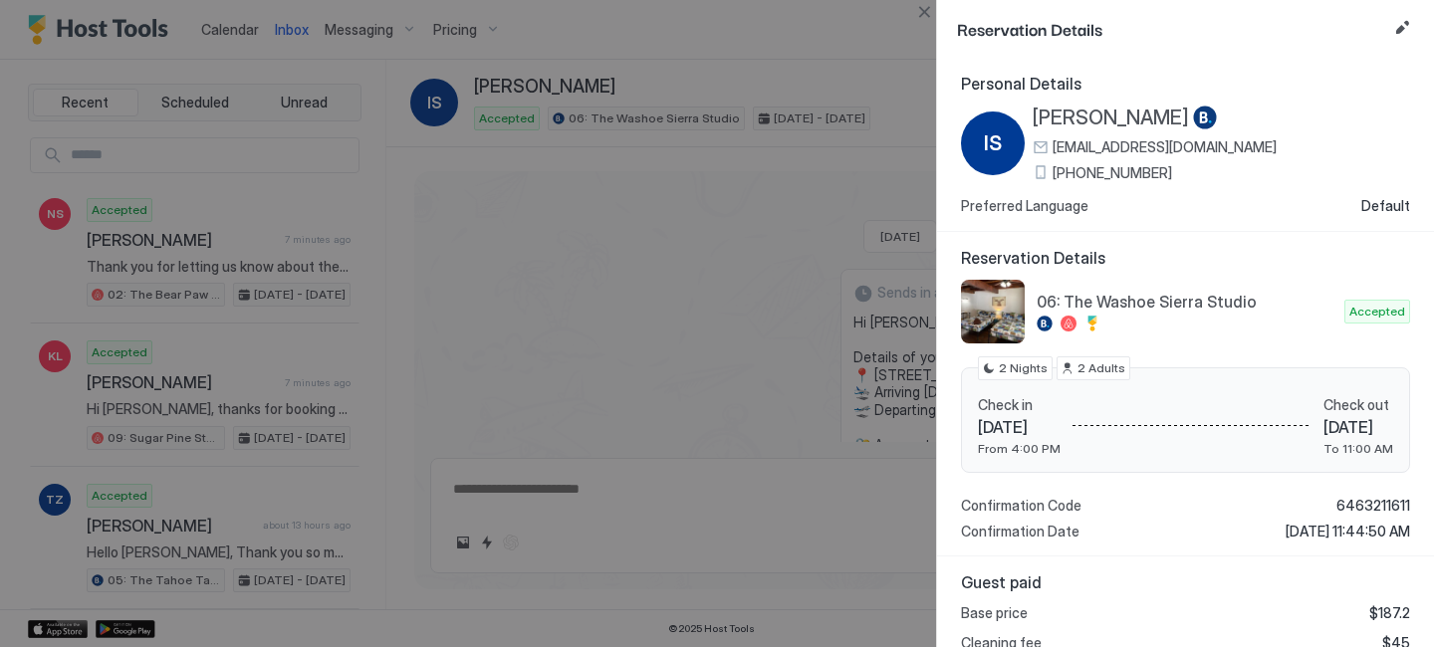
click at [409, 61] on div at bounding box center [717, 323] width 1434 height 647
click at [228, 32] on div at bounding box center [717, 323] width 1434 height 647
click at [226, 32] on div at bounding box center [717, 323] width 1434 height 647
click at [925, 20] on button "Close" at bounding box center [924, 12] width 24 height 24
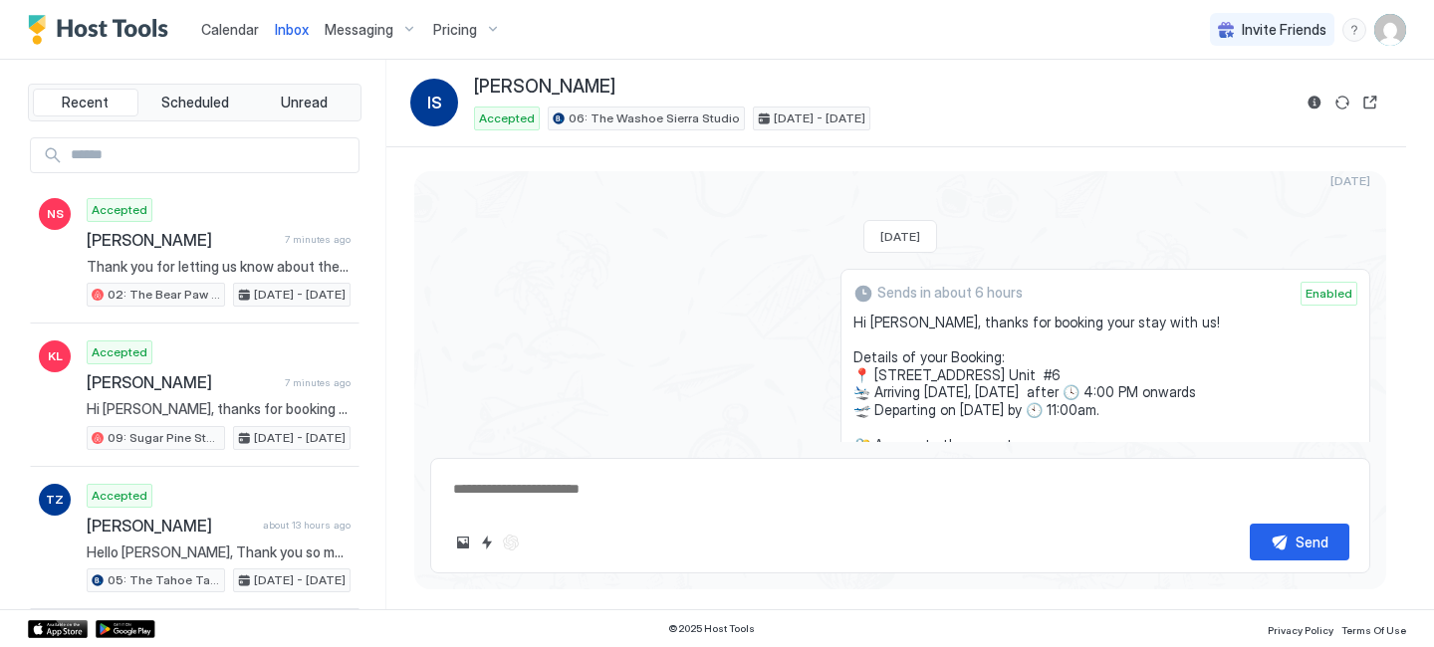
click at [239, 32] on span "Calendar" at bounding box center [230, 29] width 58 height 17
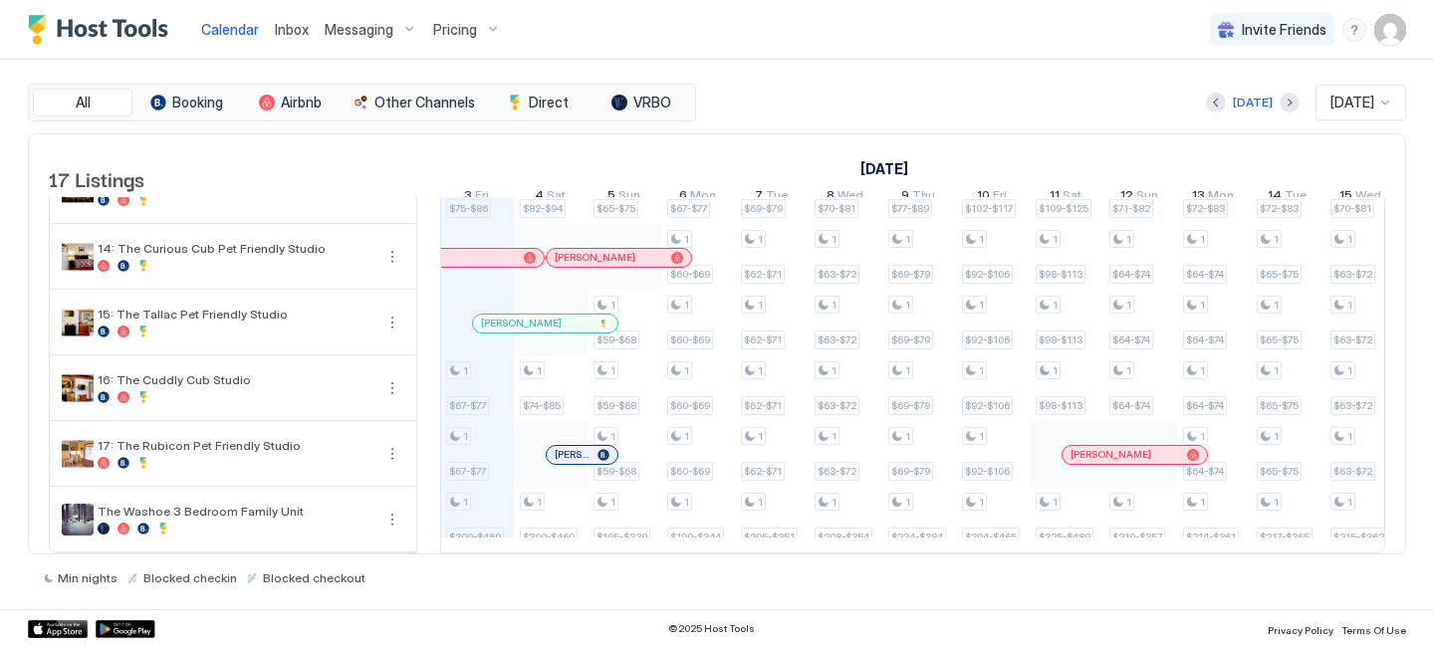
scroll to position [791, 0]
click at [495, 316] on div "[PERSON_NAME]" at bounding box center [545, 324] width 144 height 18
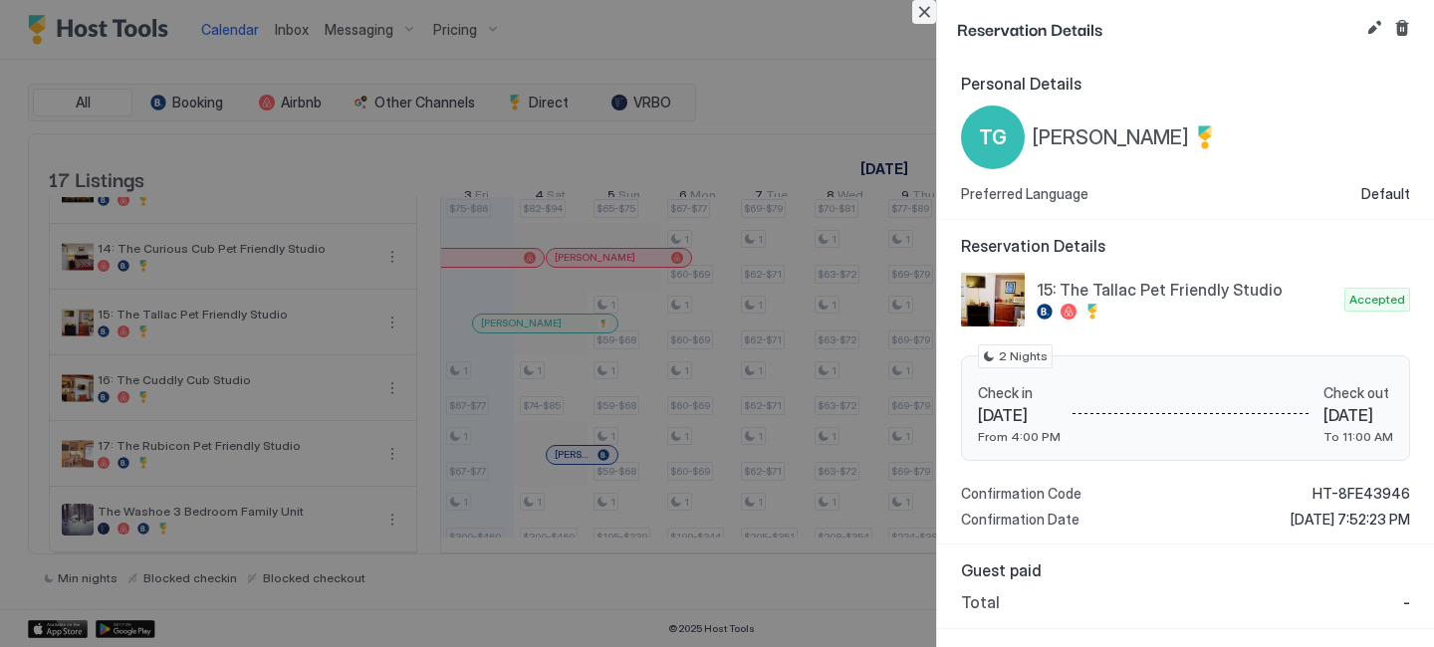
click at [928, 7] on button "Close" at bounding box center [924, 12] width 24 height 24
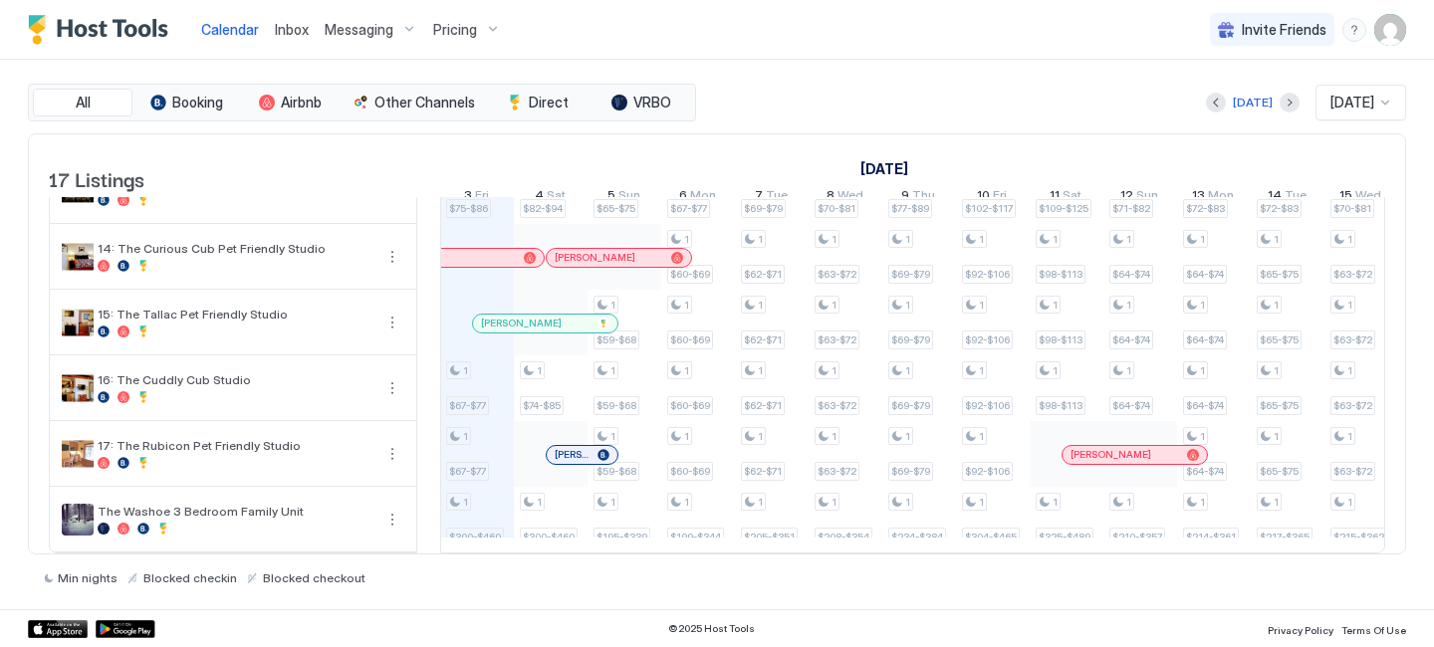
click at [571, 447] on div at bounding box center [571, 455] width 16 height 16
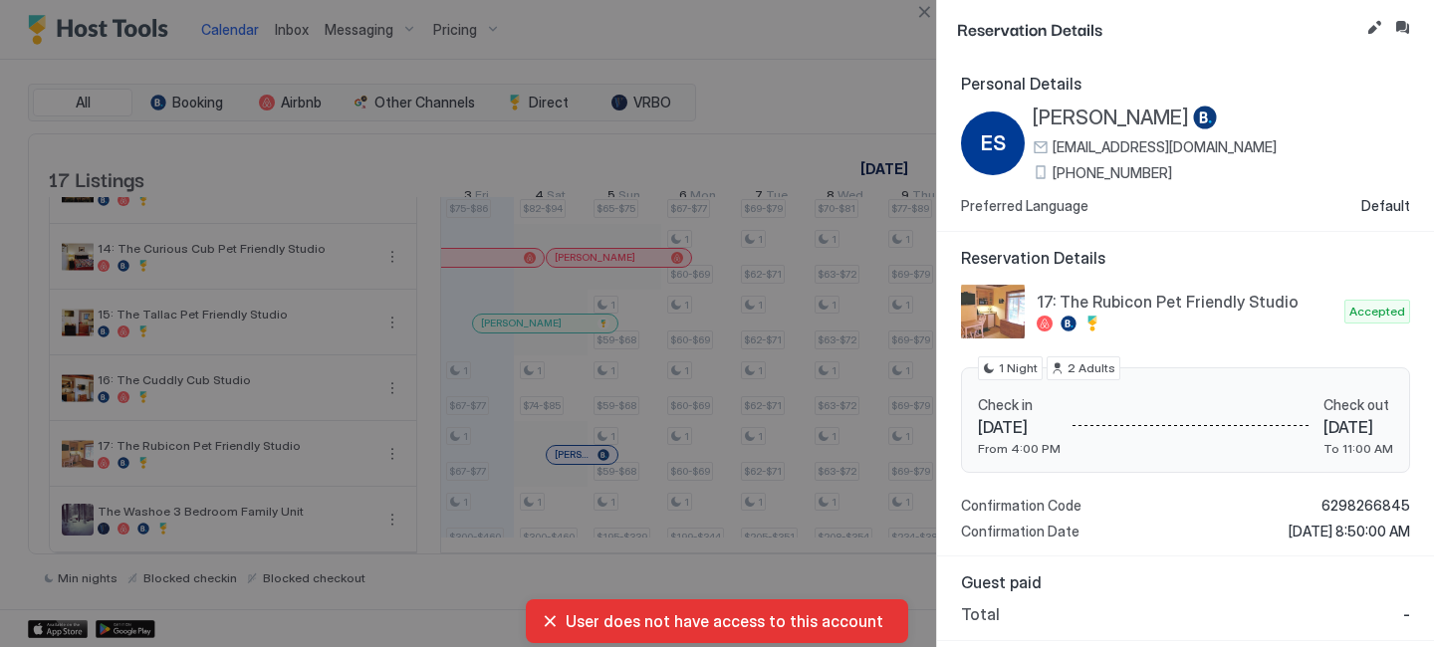
click at [1116, 168] on span "+1 (707) 508-9414" at bounding box center [1111, 173] width 119 height 18
click at [1415, 23] on div "Reservation Details" at bounding box center [1185, 29] width 497 height 58
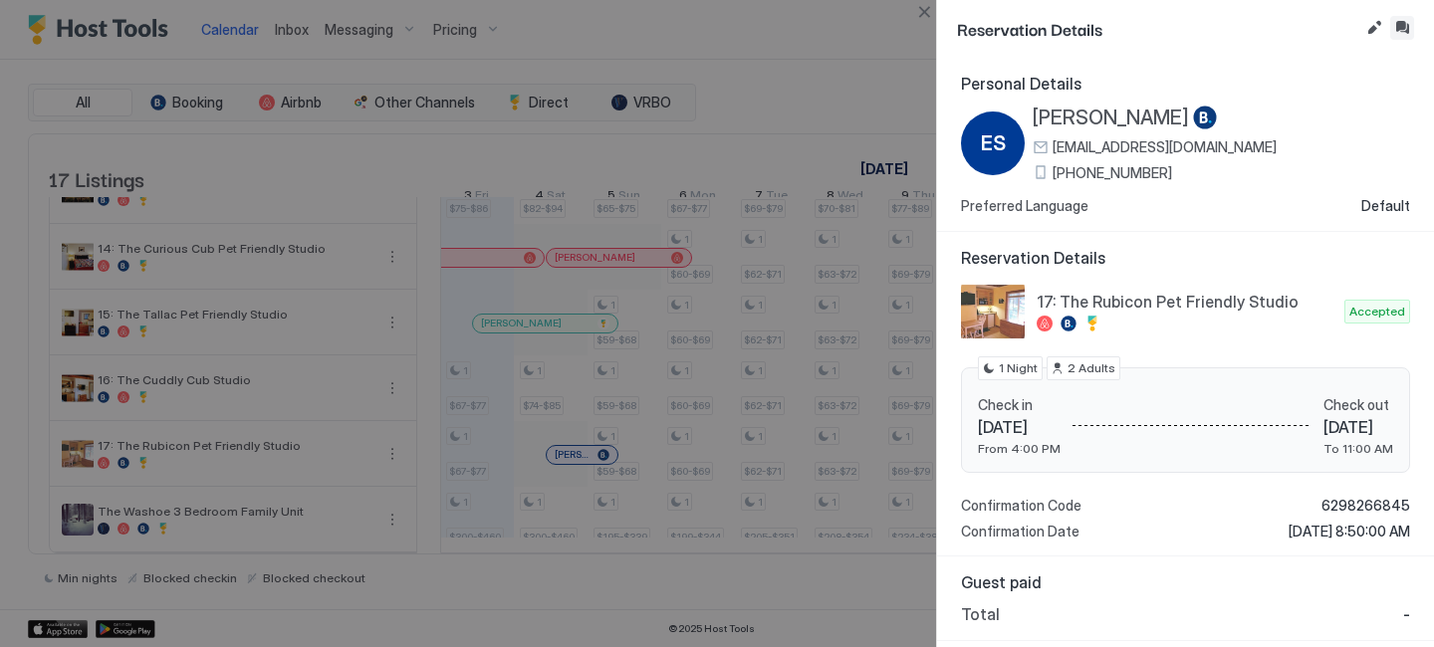
drag, startPoint x: 1394, startPoint y: 27, endPoint x: 1083, endPoint y: 12, distance: 311.0
click at [1390, 27] on button "Inbox" at bounding box center [1402, 28] width 24 height 24
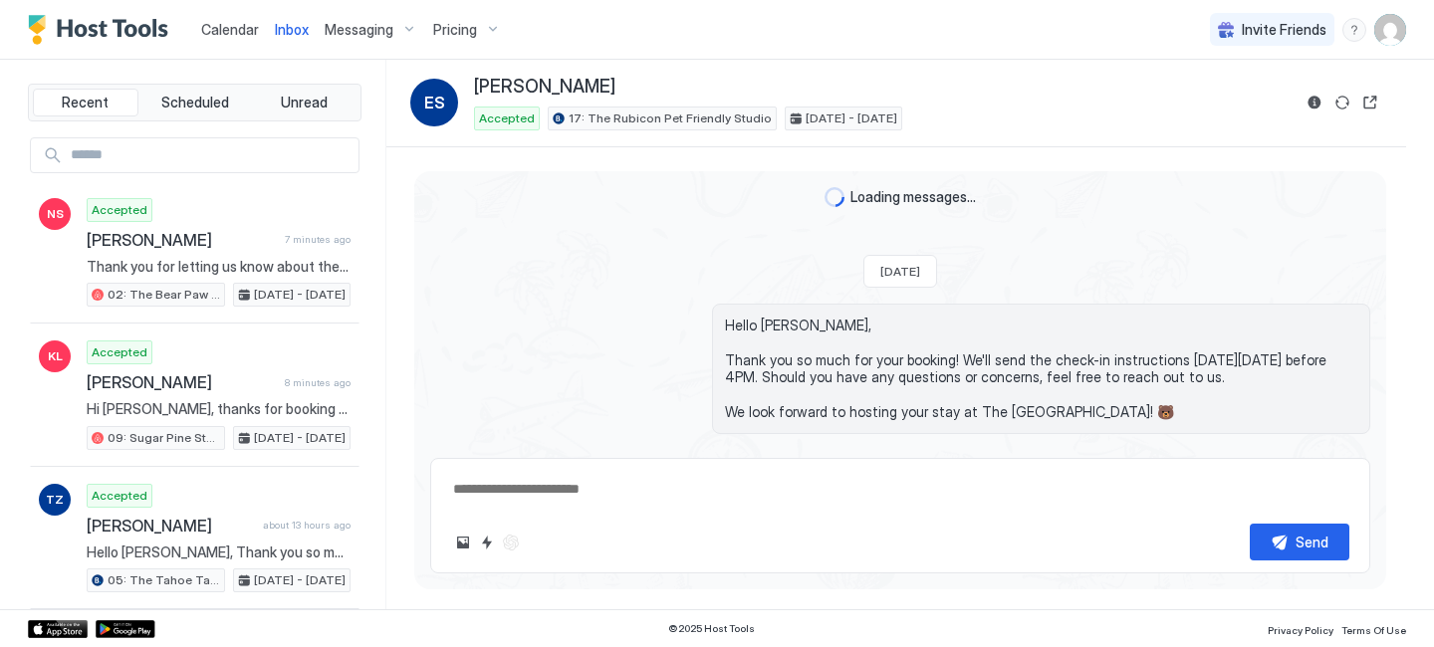
scroll to position [52, 0]
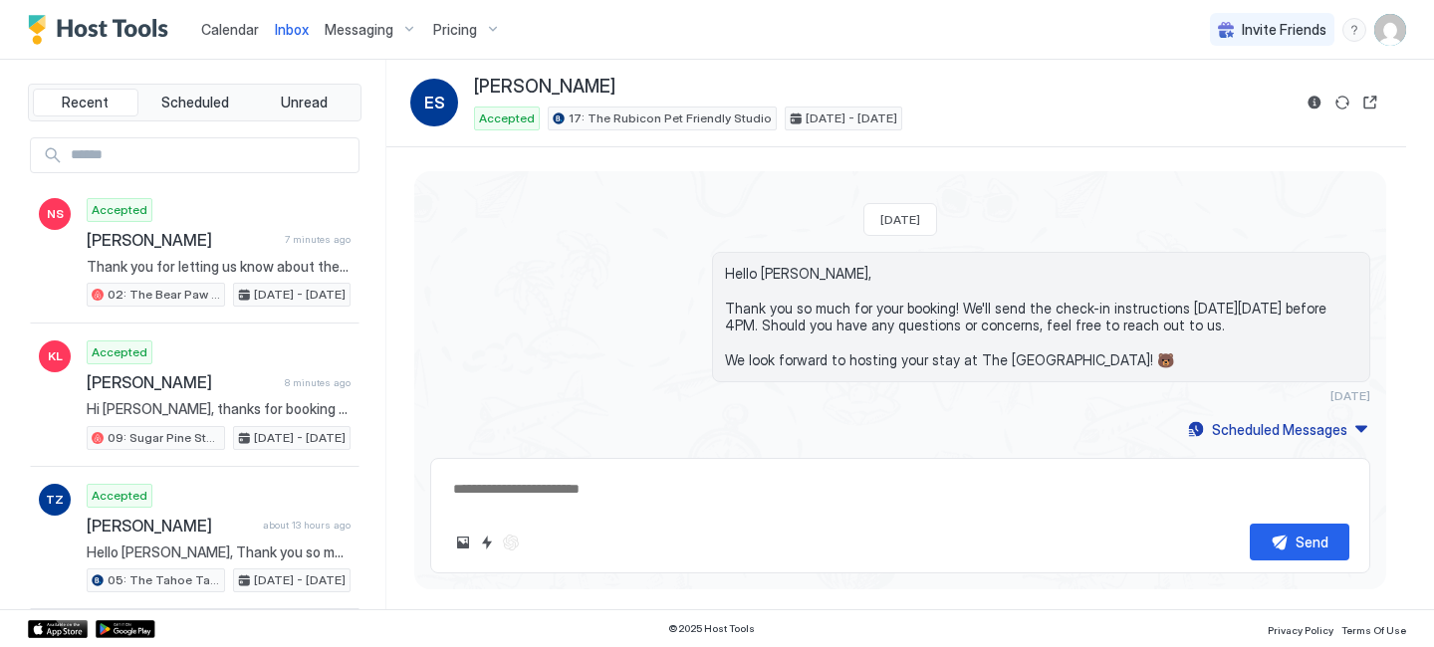
click at [564, 86] on span "[PERSON_NAME]" at bounding box center [544, 87] width 141 height 23
click at [531, 91] on span "[PERSON_NAME]" at bounding box center [544, 87] width 141 height 23
copy div "[PERSON_NAME]"
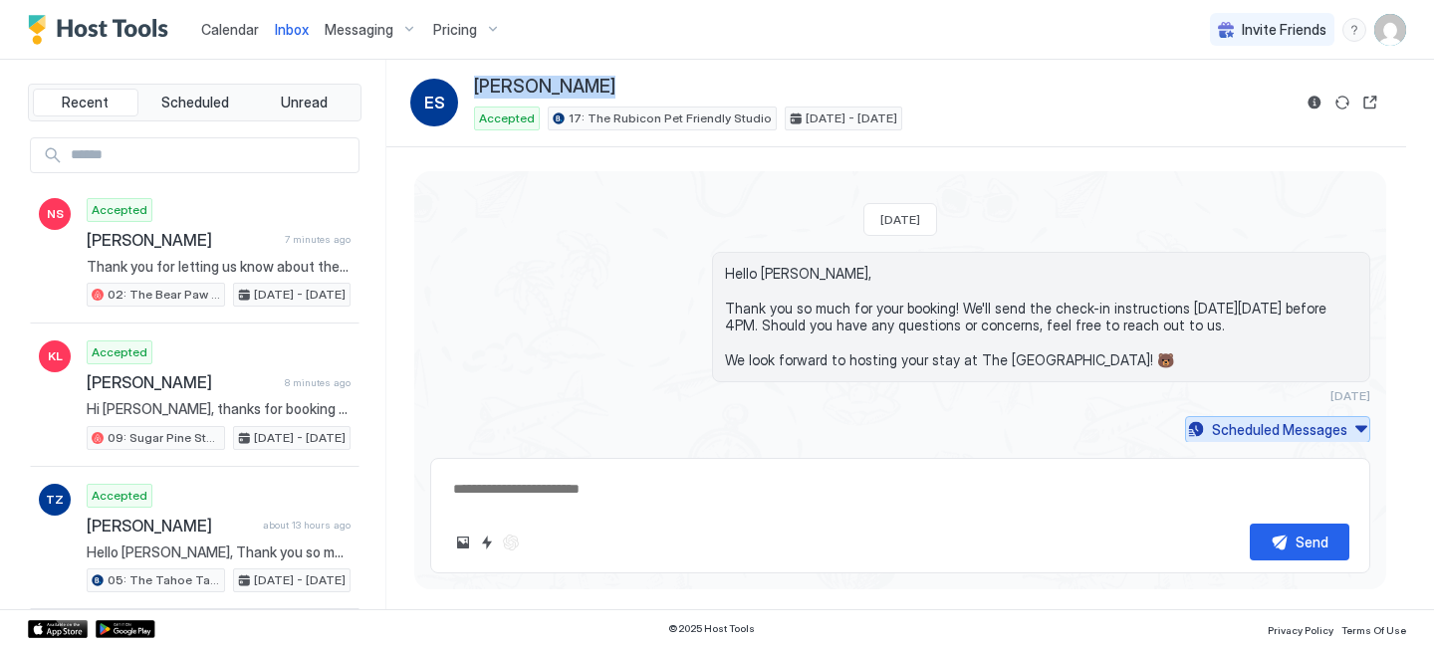
click at [1217, 422] on div "Scheduled Messages" at bounding box center [1279, 429] width 135 height 21
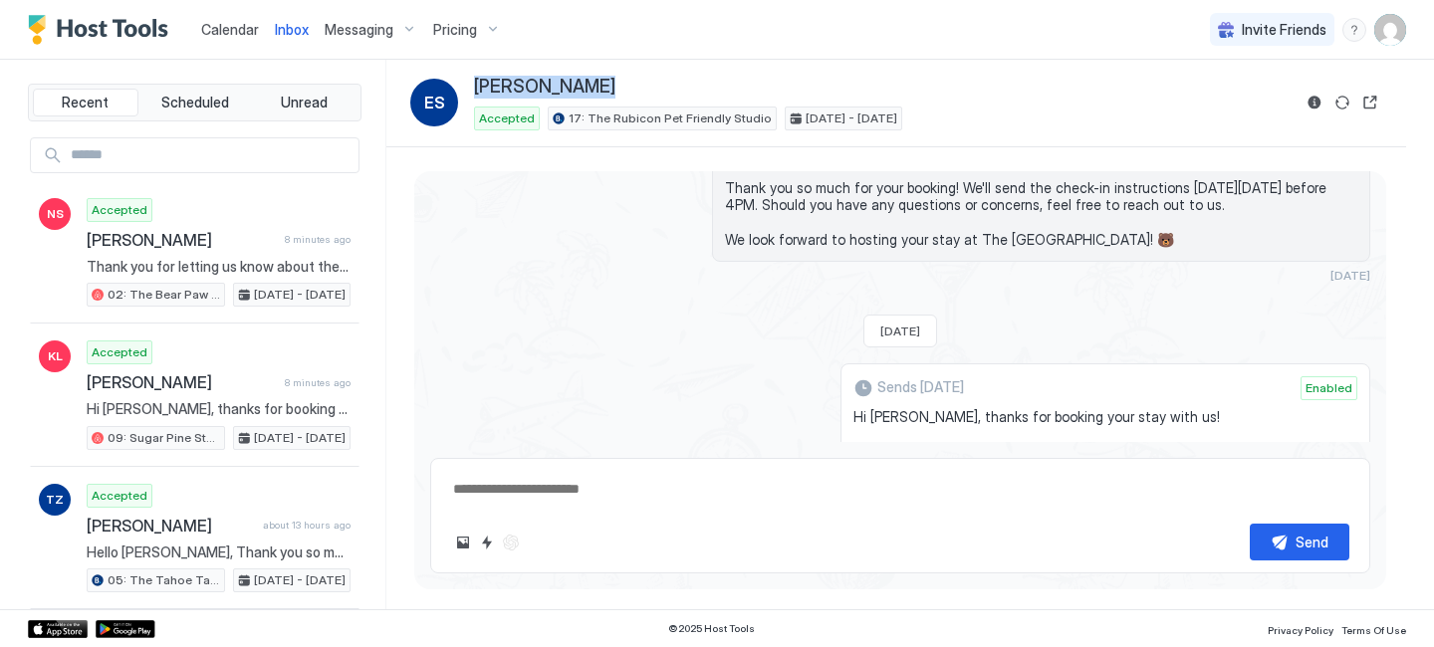
scroll to position [171, 0]
drag, startPoint x: 956, startPoint y: 297, endPoint x: 869, endPoint y: 412, distance: 144.4
click at [869, 412] on span "Hi Esra, thanks for booking your stay with us! Details of your Booking: 📍 751 E…" at bounding box center [1105, 583] width 504 height 349
copy span "Hi Esra, thanks for booking your stay with us! Details of your Booking: 📍 751 E…"
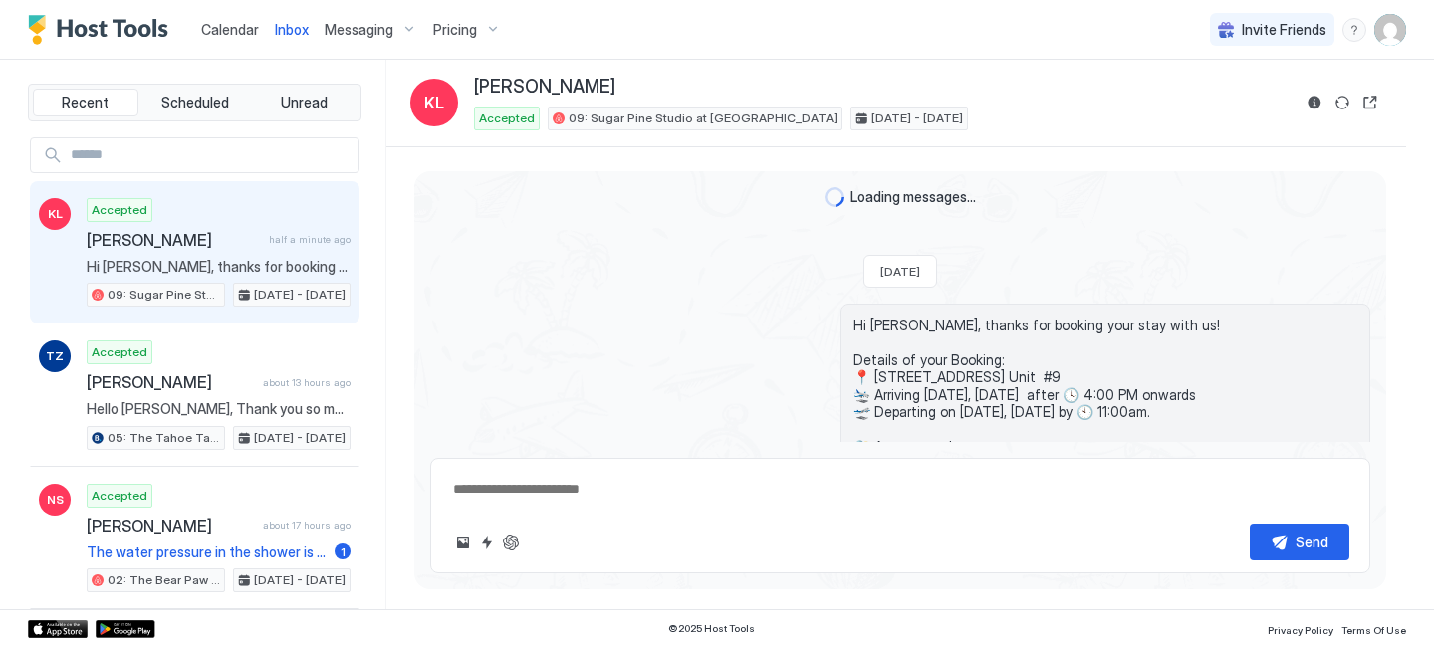
scroll to position [418, 0]
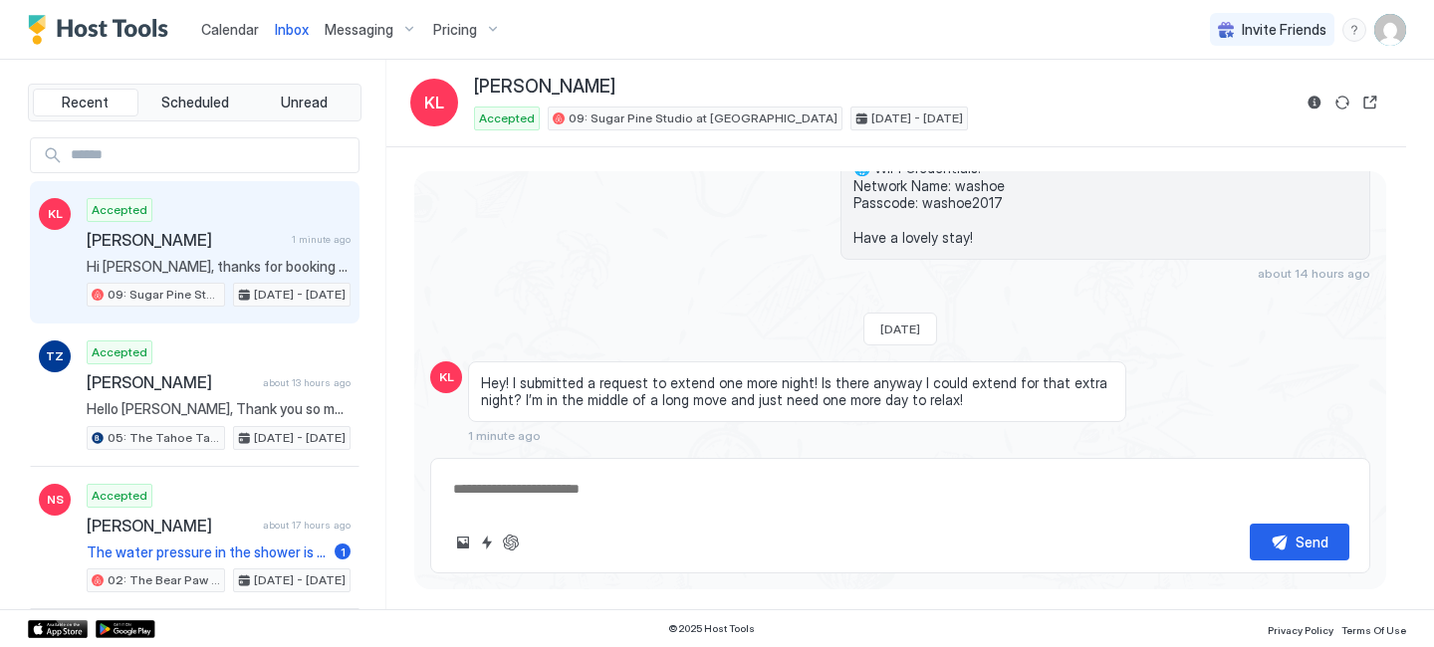
type textarea "*"
click at [202, 29] on span "Calendar" at bounding box center [230, 29] width 58 height 17
